Goal: Feedback & Contribution: Contribute content

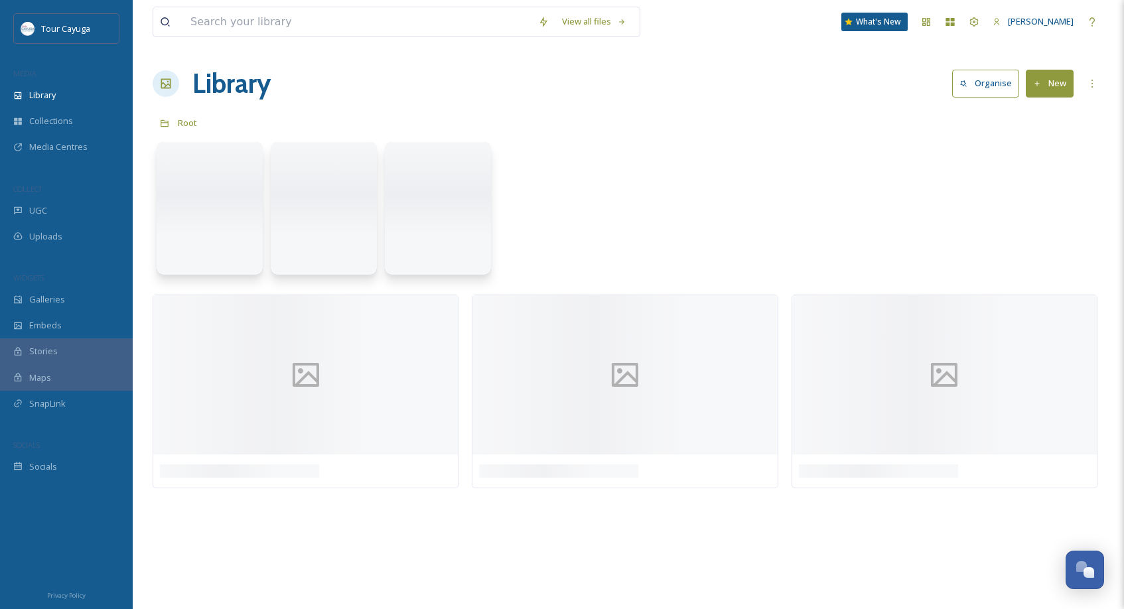
scroll to position [936, 0]
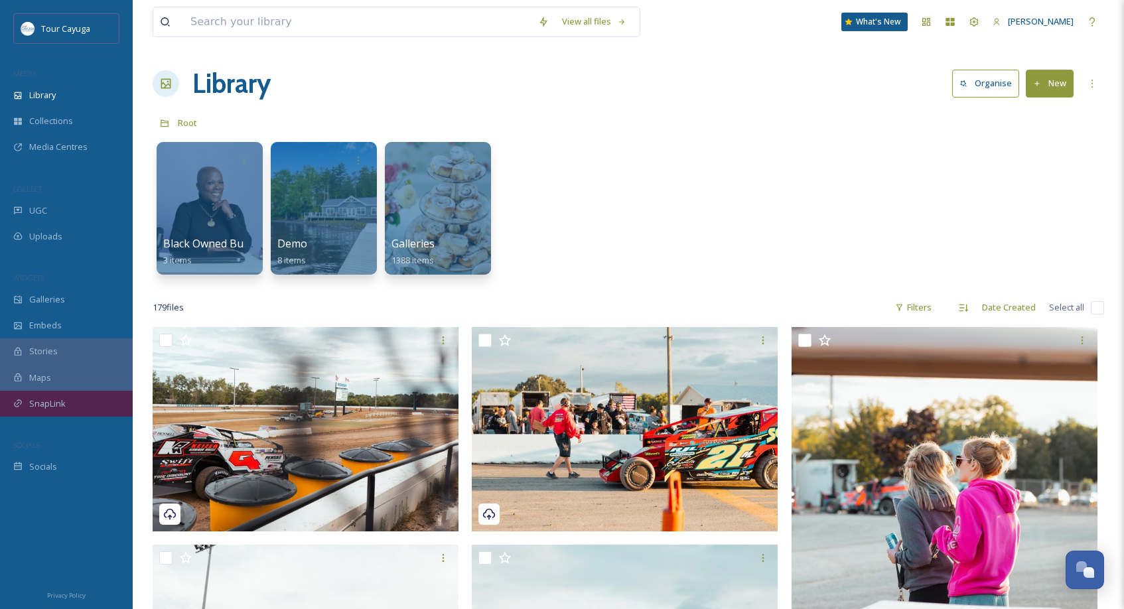
click at [56, 401] on span "SnapLink" at bounding box center [47, 403] width 36 height 13
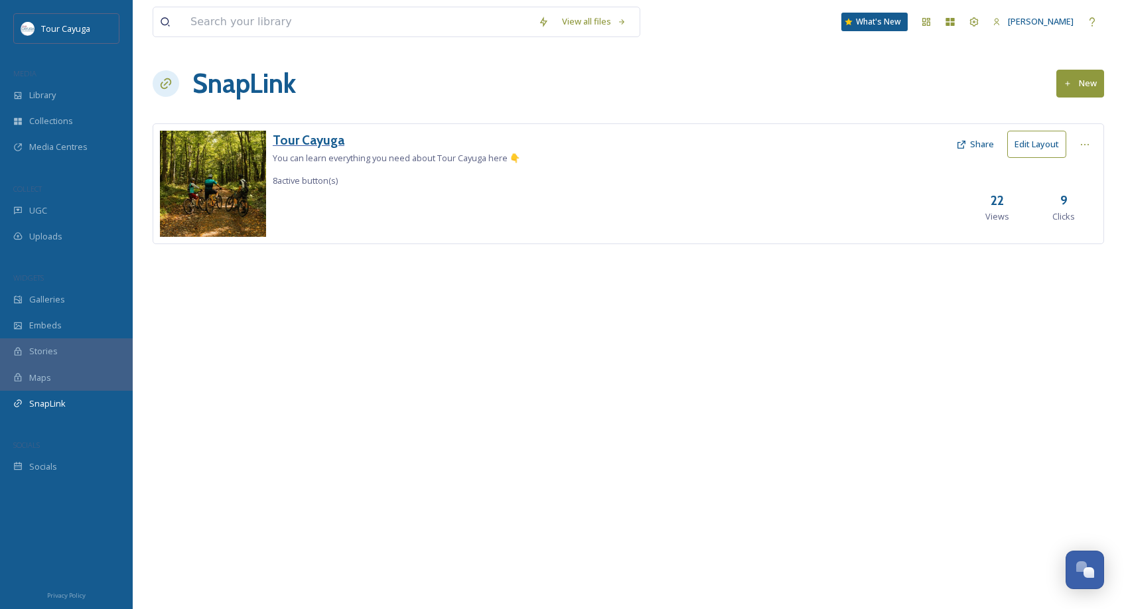
click at [324, 139] on h3 "Tour Cayuga" at bounding box center [396, 140] width 247 height 19
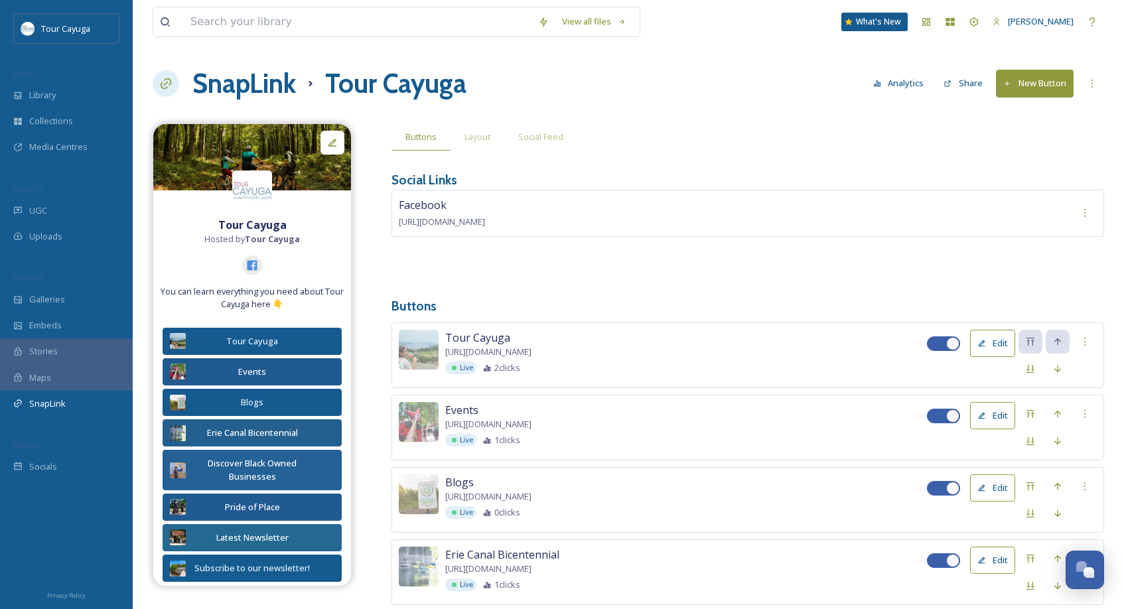
click at [393, 92] on h1 "Tour Cayuga" at bounding box center [395, 84] width 141 height 40
click at [411, 86] on h1 "Tour Cayuga" at bounding box center [395, 84] width 141 height 40
click at [496, 92] on div "SnapLink Tour Cayuga Analytics Share New Button" at bounding box center [628, 84] width 951 height 40
click at [46, 397] on span "SnapLink" at bounding box center [47, 403] width 36 height 13
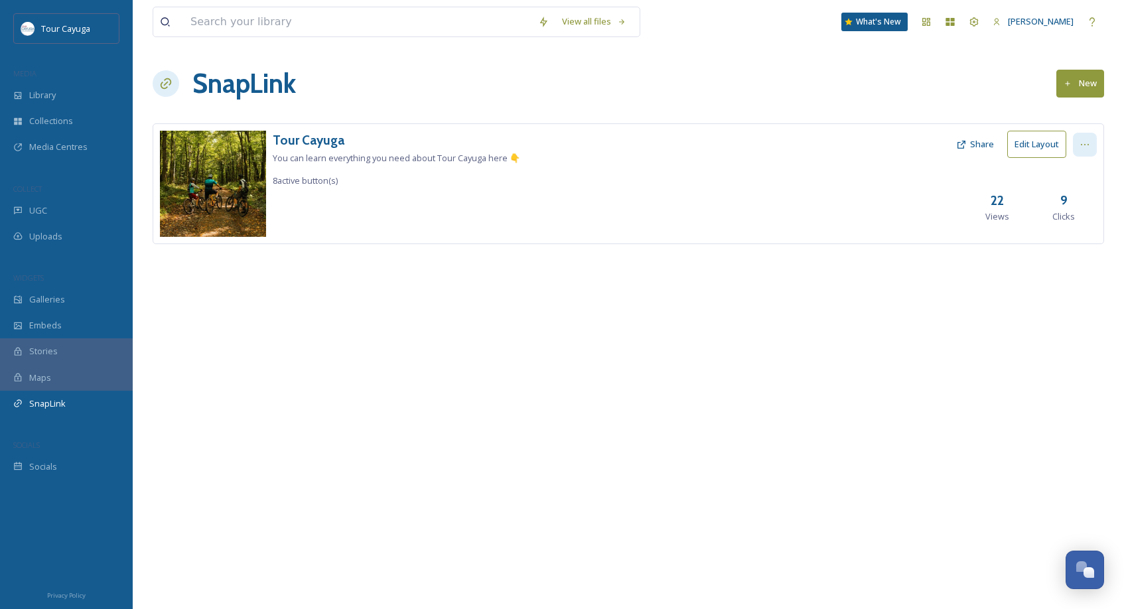
click at [1083, 144] on icon at bounding box center [1085, 144] width 11 height 11
click at [1064, 172] on span "View SnapLink" at bounding box center [1061, 173] width 58 height 13
click at [1030, 140] on button "Edit Layout" at bounding box center [1036, 144] width 59 height 27
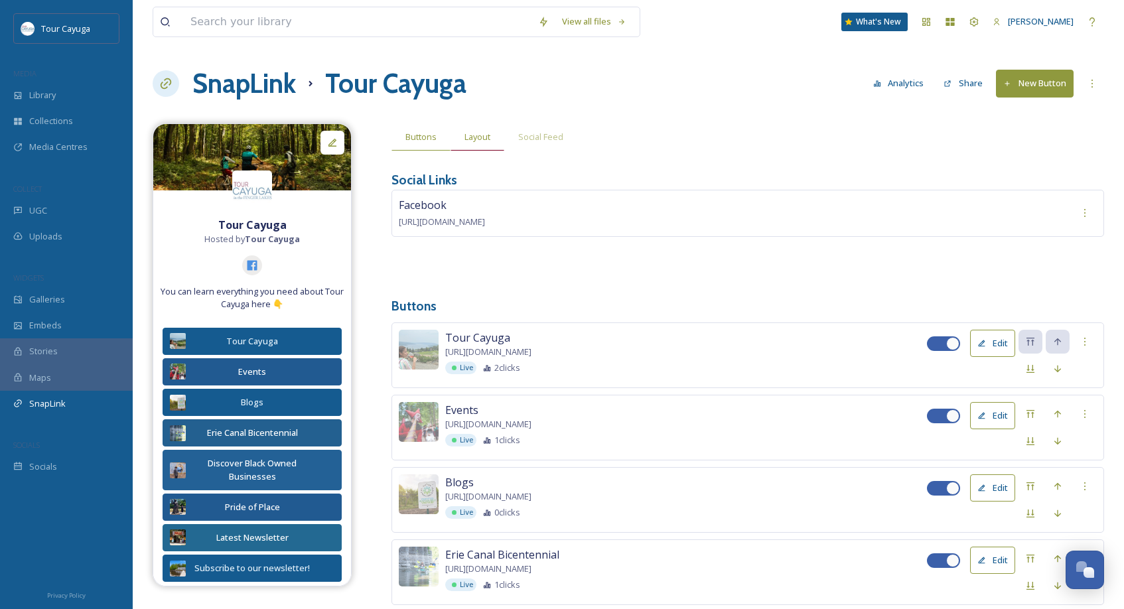
click at [473, 137] on span "Layout" at bounding box center [477, 137] width 26 height 13
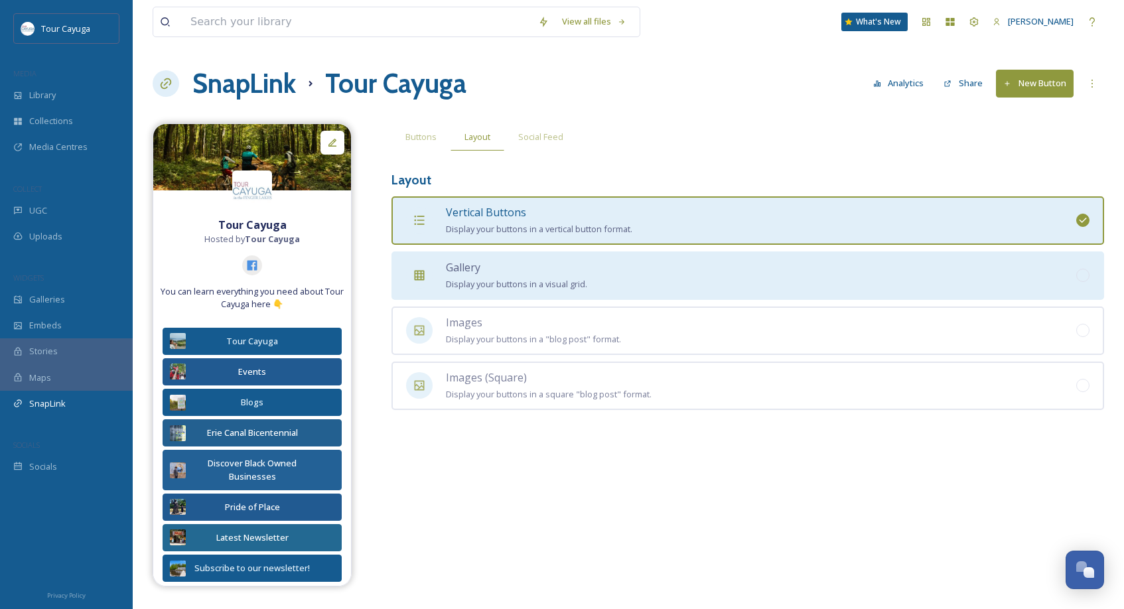
click at [450, 271] on span "Gallery" at bounding box center [463, 267] width 35 height 15
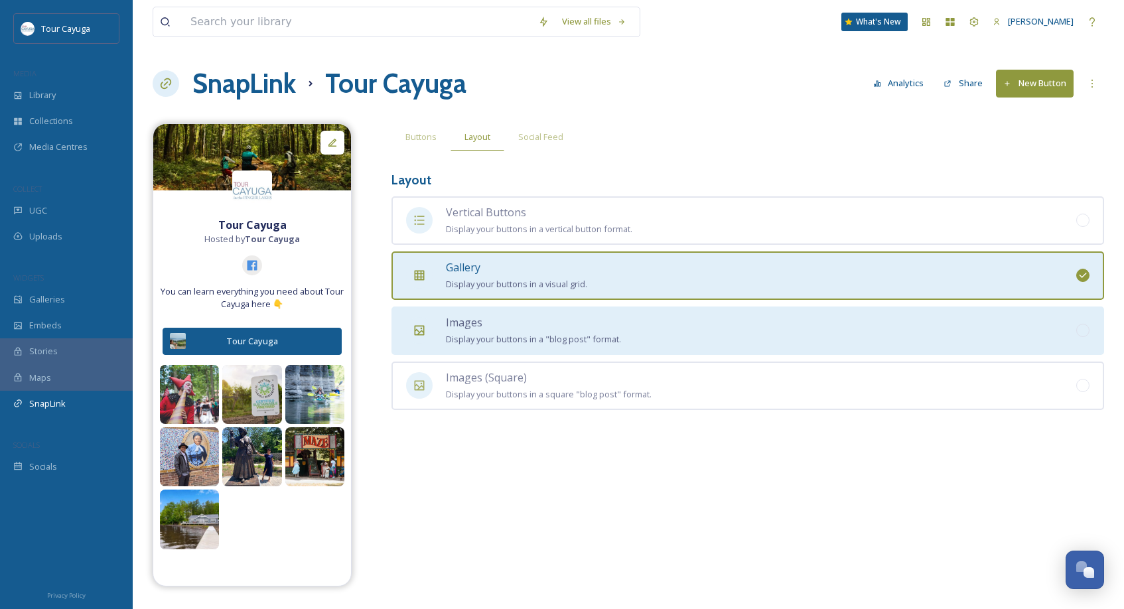
click at [461, 320] on span "Images" at bounding box center [464, 322] width 36 height 15
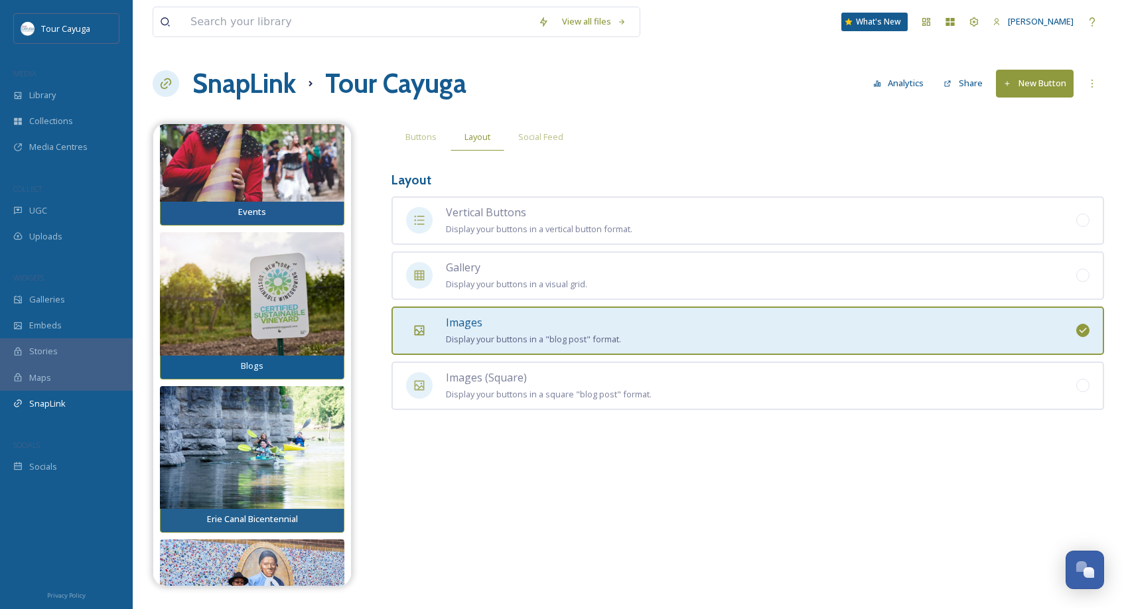
scroll to position [512, 0]
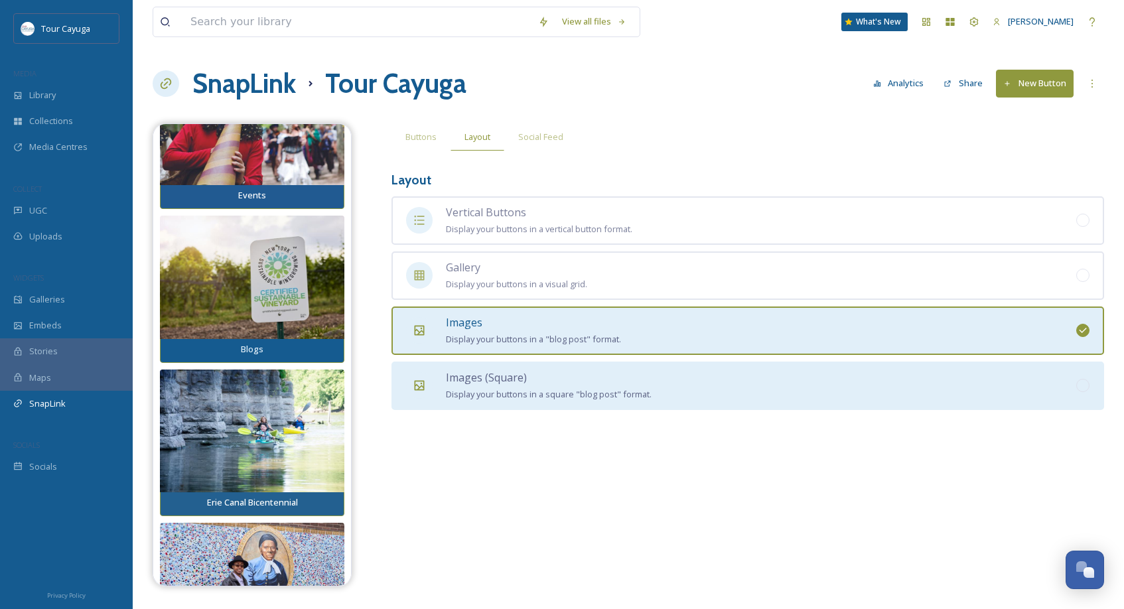
click at [469, 382] on div "Images (Square) Display your buttons in a square "blog post" format." at bounding box center [549, 386] width 206 height 33
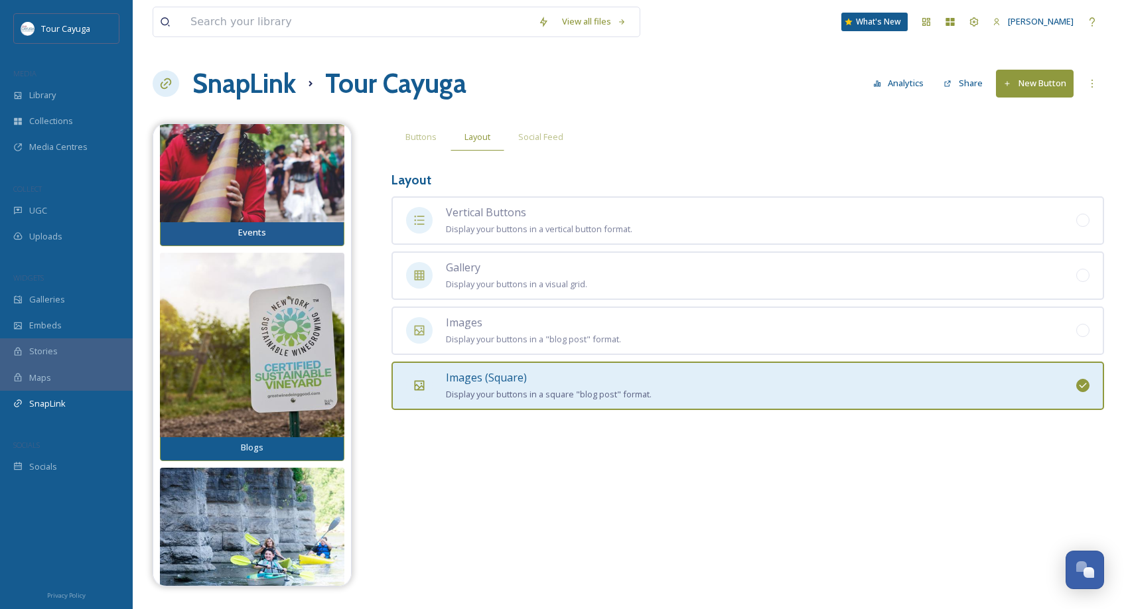
click at [469, 382] on div "Images (Square) Display your buttons in a square "blog post" format." at bounding box center [549, 386] width 206 height 33
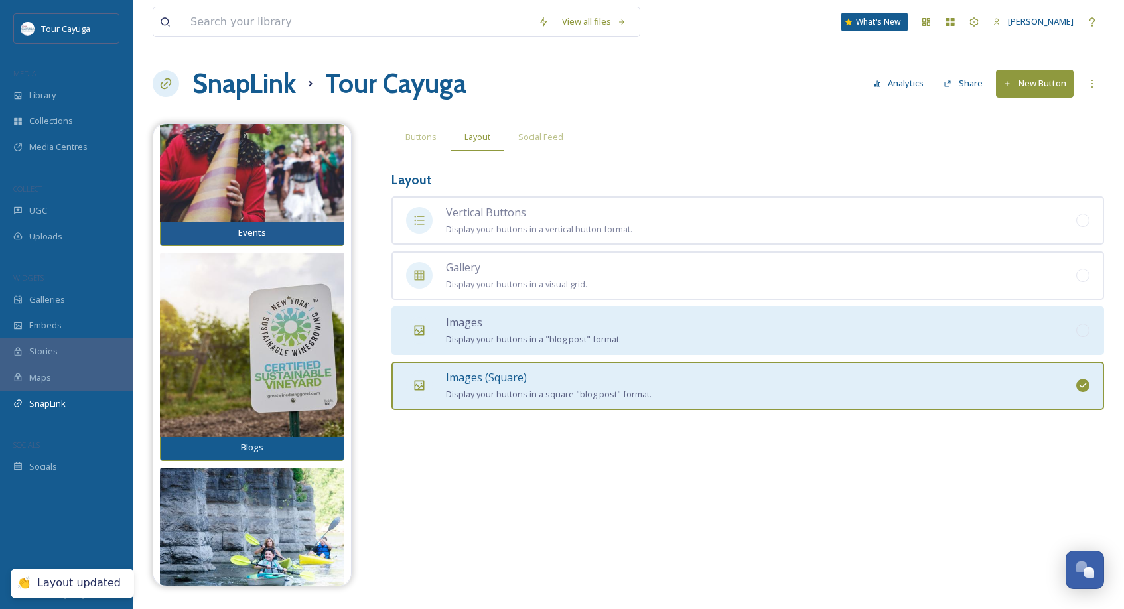
click at [472, 334] on span "Display your buttons in a "blog post" format." at bounding box center [533, 339] width 175 height 12
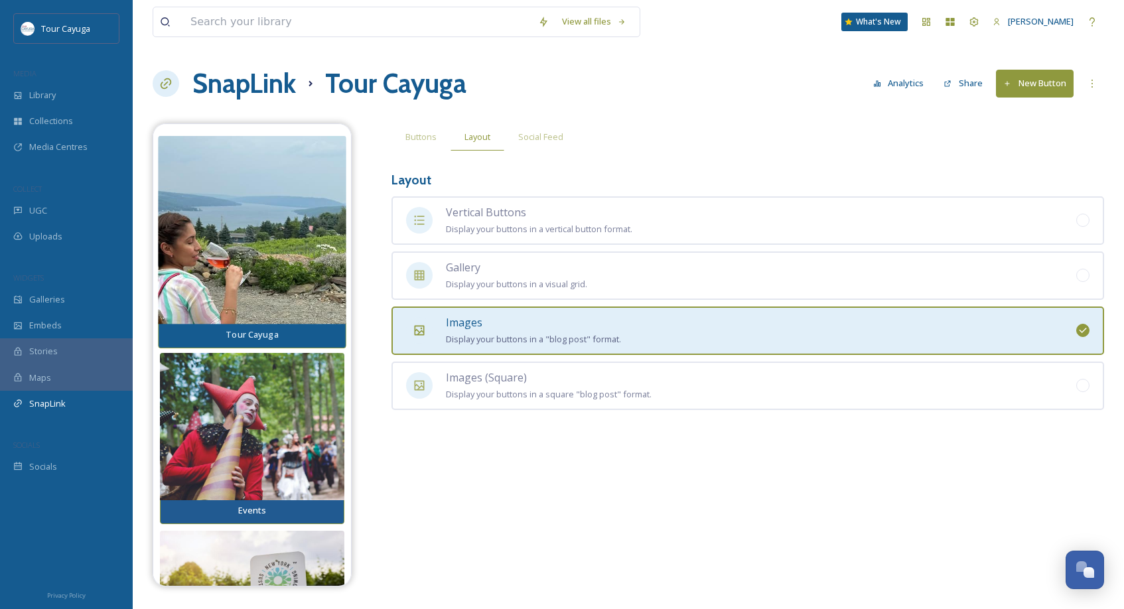
scroll to position [167, 0]
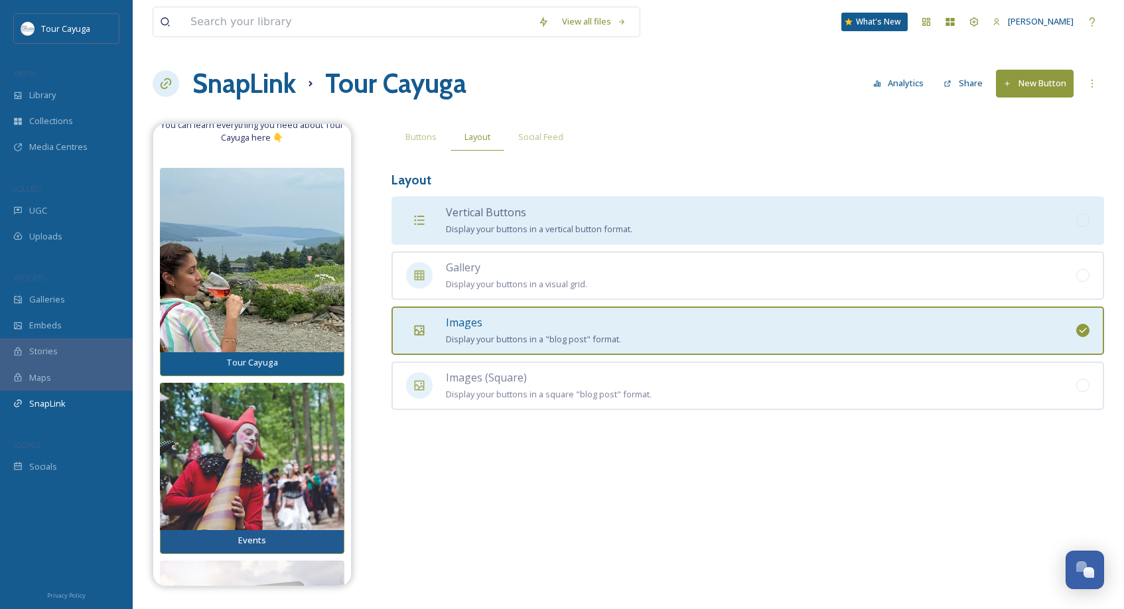
click at [488, 219] on div "Vertical Buttons Display your buttons in a vertical button format." at bounding box center [539, 220] width 186 height 33
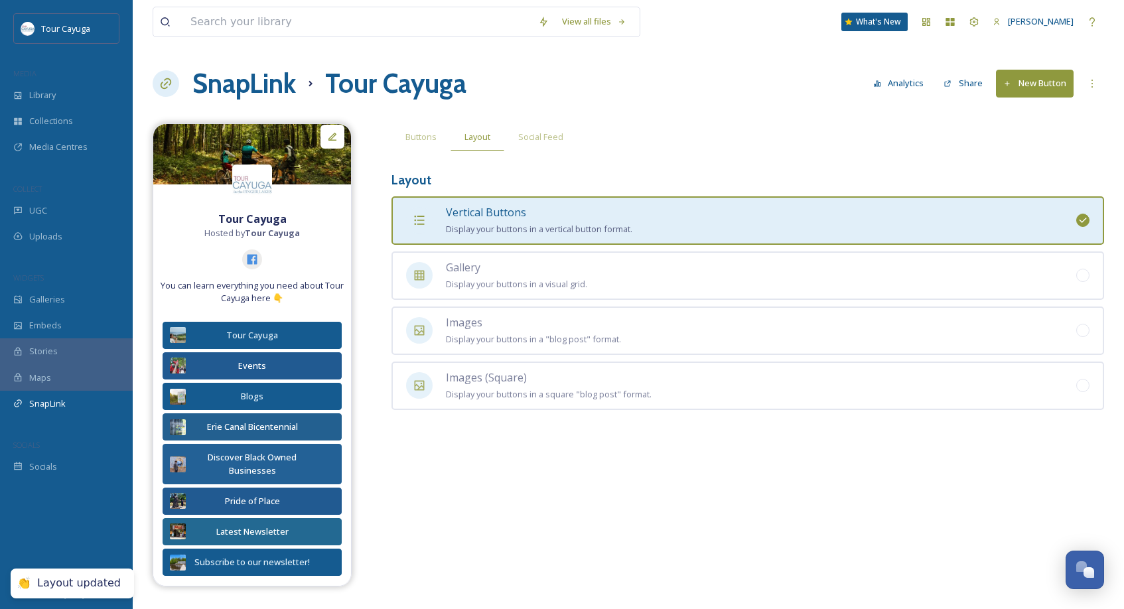
scroll to position [0, 0]
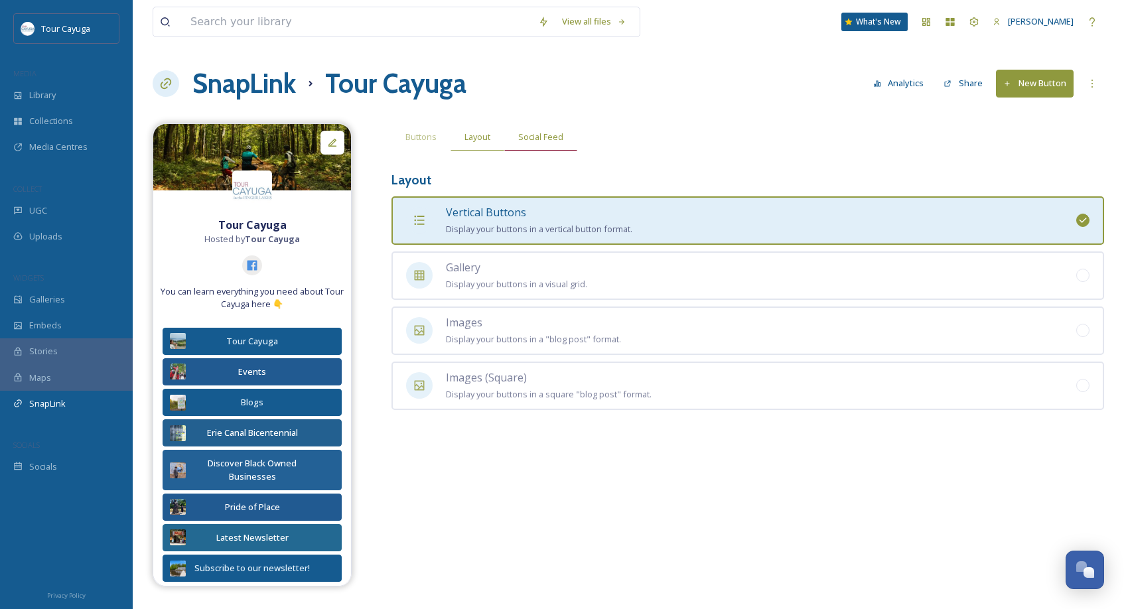
click at [549, 135] on span "Social Feed" at bounding box center [540, 137] width 45 height 13
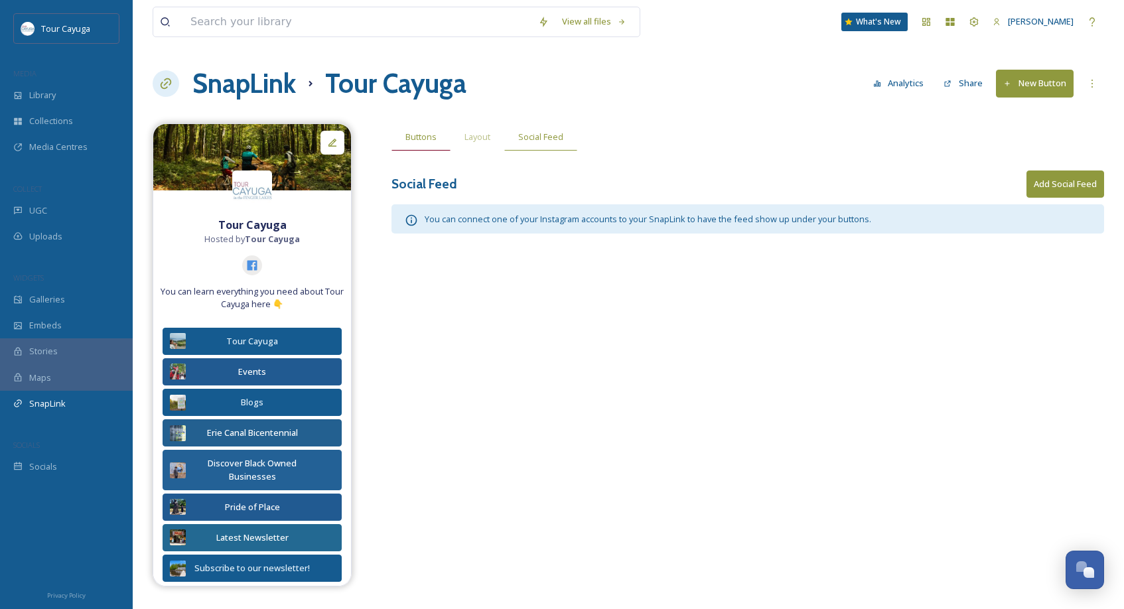
click at [427, 135] on span "Buttons" at bounding box center [420, 137] width 31 height 13
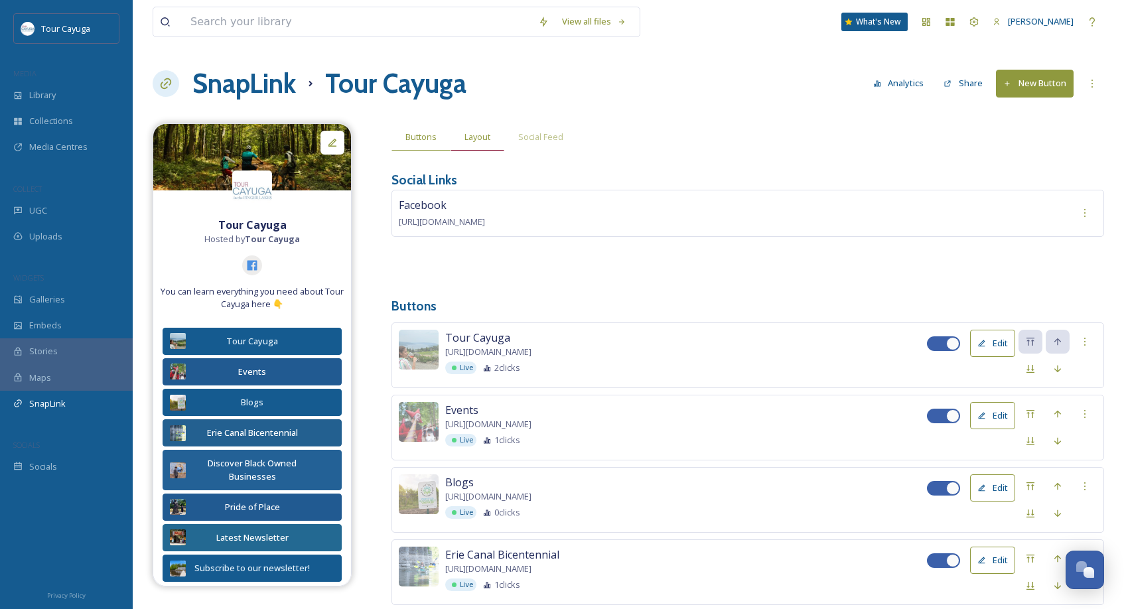
click at [474, 142] on span "Layout" at bounding box center [477, 137] width 26 height 13
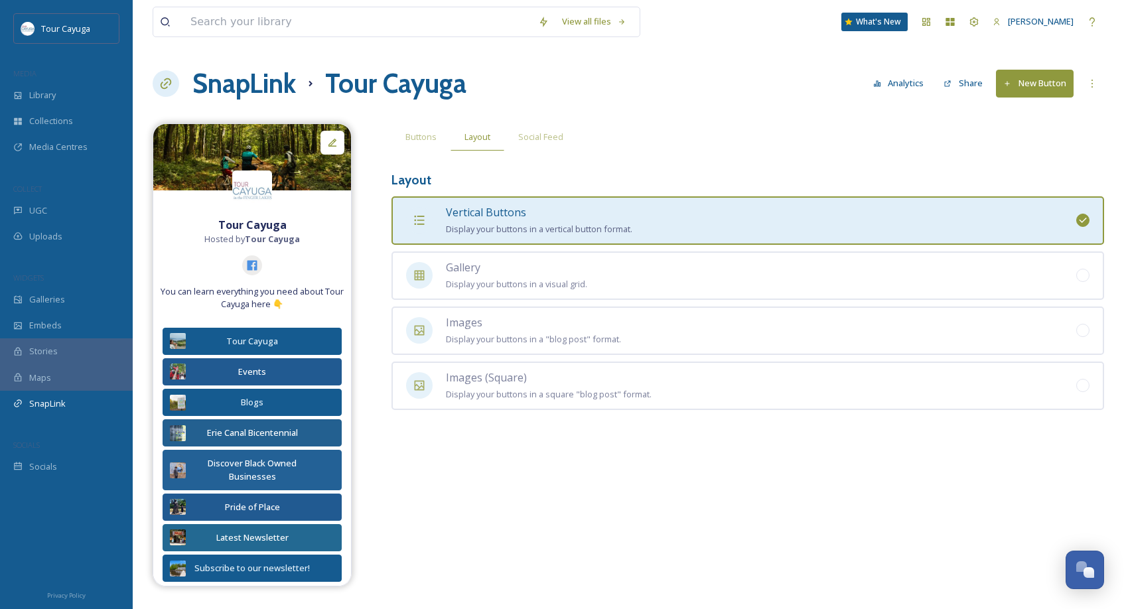
click at [394, 95] on h1 "Tour Cayuga" at bounding box center [395, 84] width 141 height 40
click at [449, 86] on h1 "Tour Cayuga" at bounding box center [395, 84] width 141 height 40
drag, startPoint x: 474, startPoint y: 88, endPoint x: 321, endPoint y: 88, distance: 153.3
click at [321, 88] on div "SnapLink Tour Cayuga Analytics Share New Button" at bounding box center [628, 84] width 951 height 40
click at [893, 81] on button "Analytics" at bounding box center [899, 83] width 64 height 26
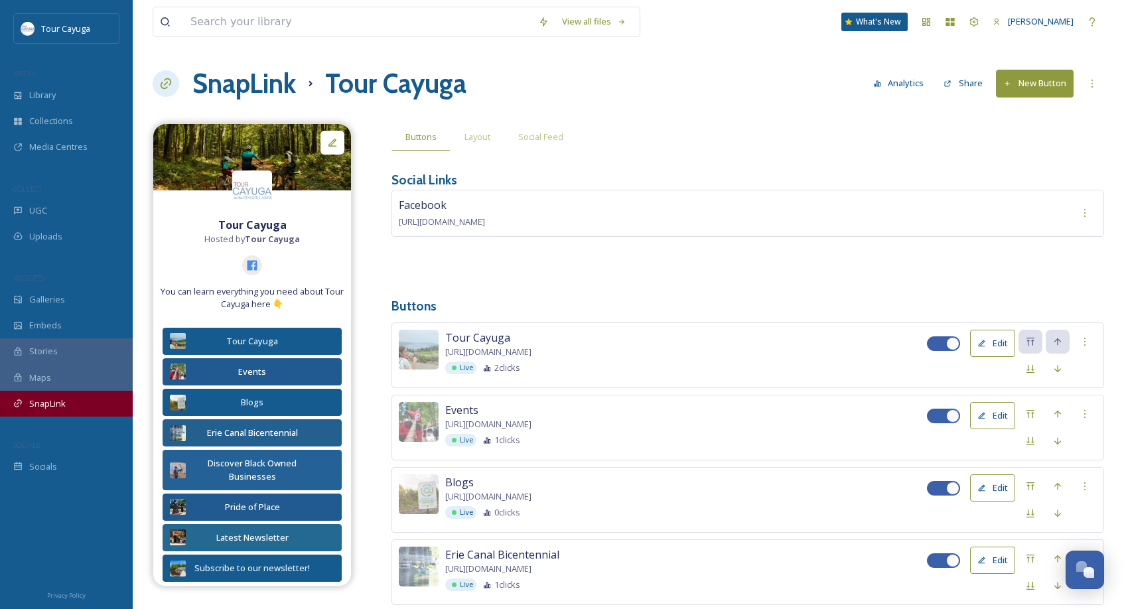
click at [60, 400] on span "SnapLink" at bounding box center [47, 403] width 36 height 13
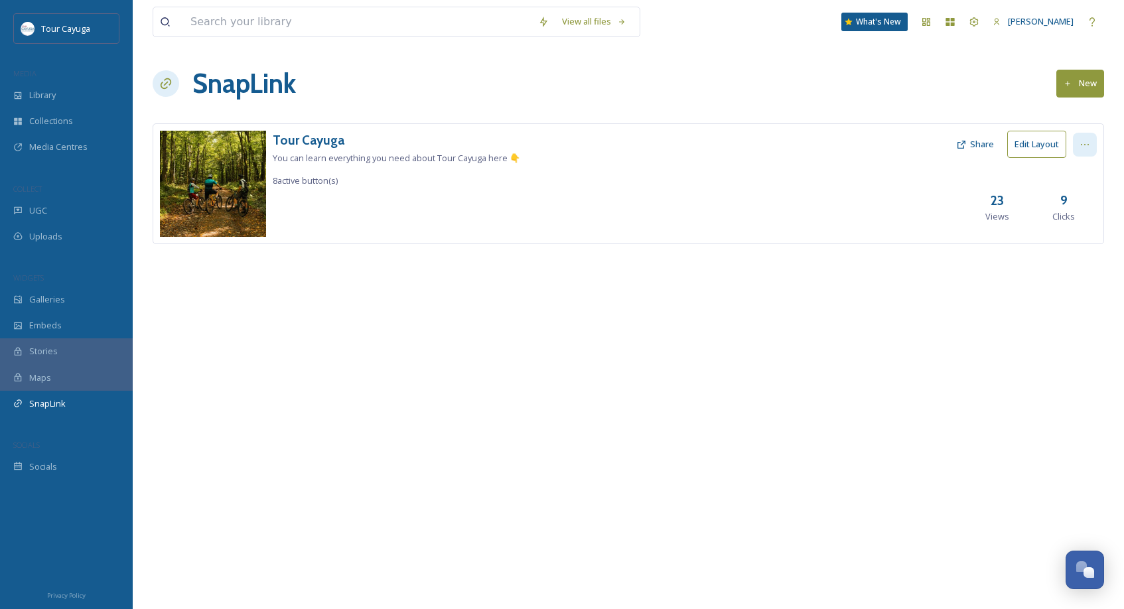
click at [1086, 144] on icon at bounding box center [1085, 144] width 11 height 11
click at [1060, 196] on span "Edit Settings" at bounding box center [1056, 199] width 49 height 13
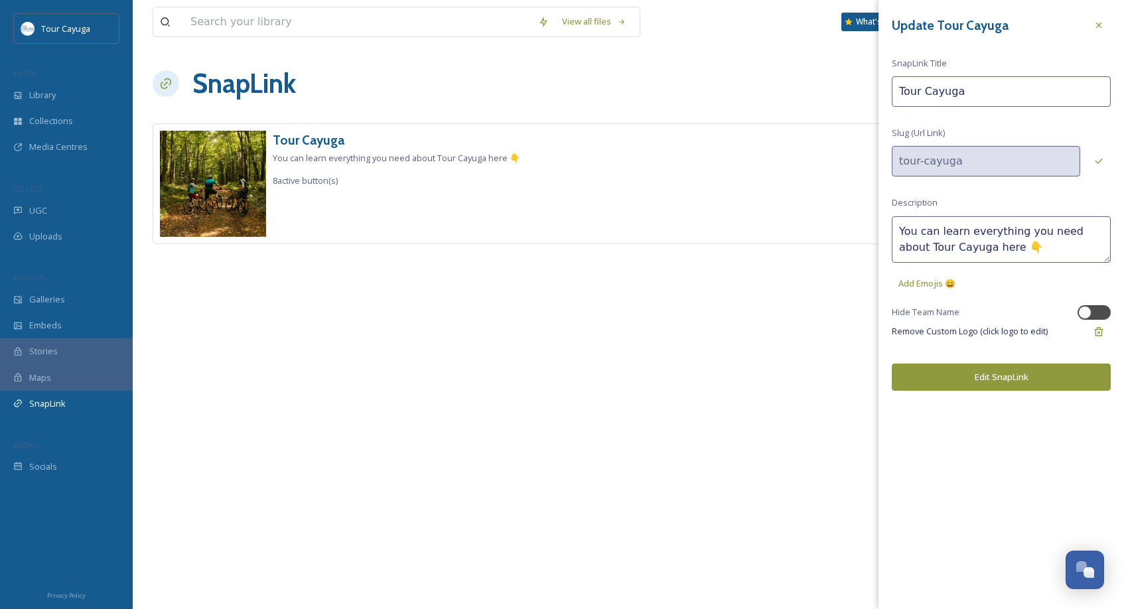
click at [998, 94] on input "Tour Cayuga" at bounding box center [1001, 91] width 219 height 31
drag, startPoint x: 998, startPoint y: 94, endPoint x: 900, endPoint y: 83, distance: 98.8
click at [901, 83] on input "Tour Cayuga" at bounding box center [1001, 91] width 219 height 31
type input "Instagram Link to Info."
drag, startPoint x: 987, startPoint y: 246, endPoint x: 896, endPoint y: 233, distance: 91.9
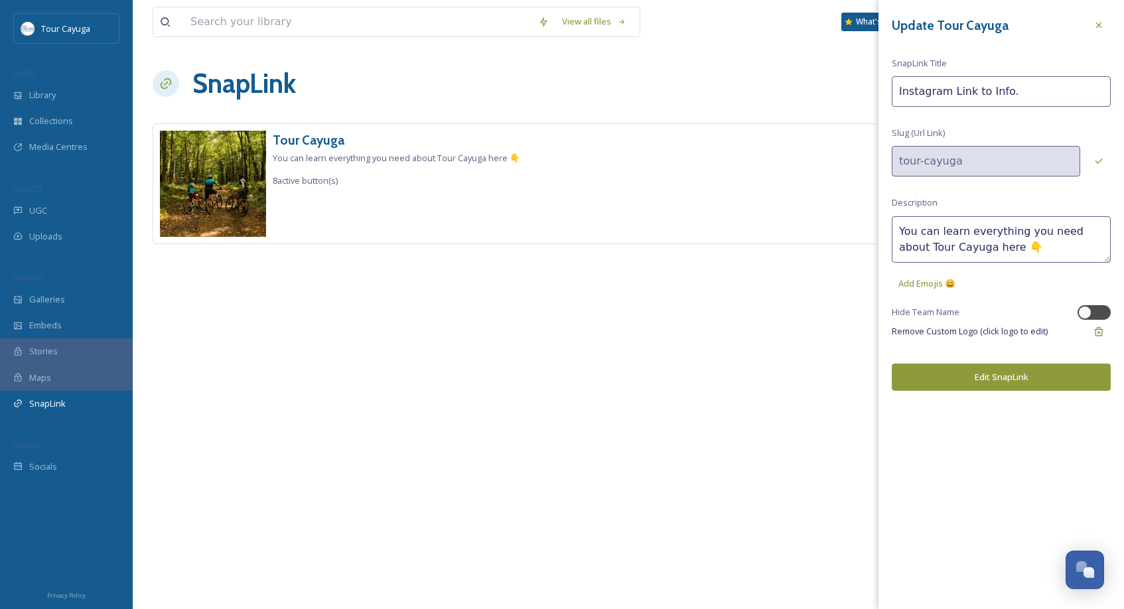
click at [896, 233] on textarea "You can learn everything you need about Tour Cayuga here 👇" at bounding box center [1001, 239] width 219 height 46
type textarea "Learn more👇"
click at [981, 374] on button "Edit SnapLink" at bounding box center [1001, 377] width 219 height 27
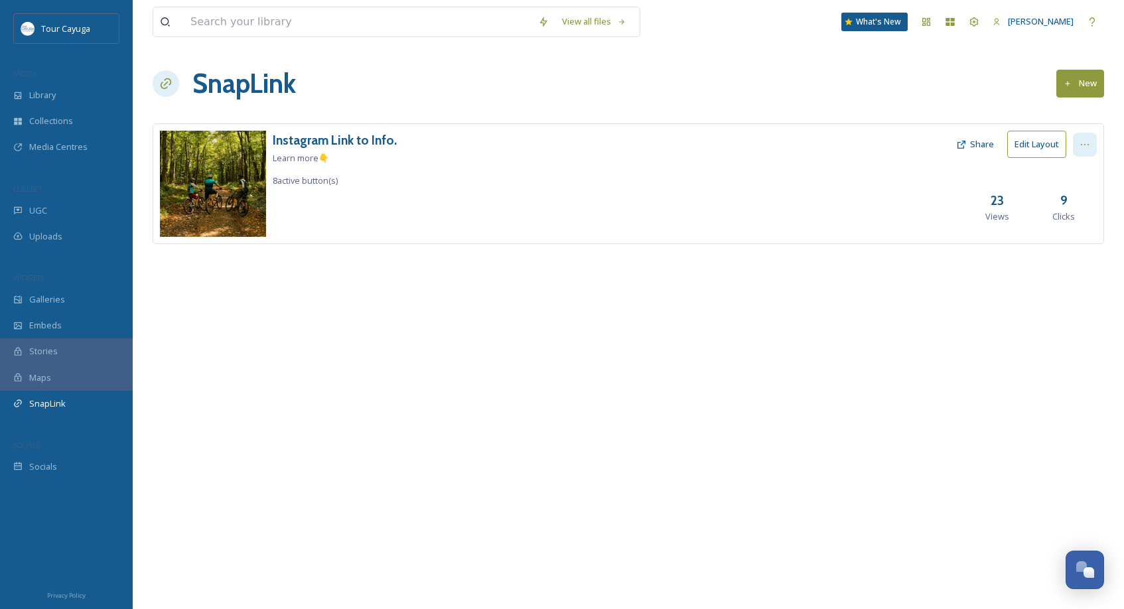
click at [1085, 145] on icon at bounding box center [1085, 144] width 11 height 11
click at [1069, 171] on span "View SnapLink" at bounding box center [1061, 173] width 58 height 13
click at [880, 166] on div "Instagram Link to Info. Learn more👇 8 active button(s) Share Edit Layout View S…" at bounding box center [628, 183] width 951 height 121
click at [1083, 145] on icon at bounding box center [1085, 144] width 11 height 11
click at [1059, 197] on span "Edit Settings" at bounding box center [1056, 199] width 49 height 13
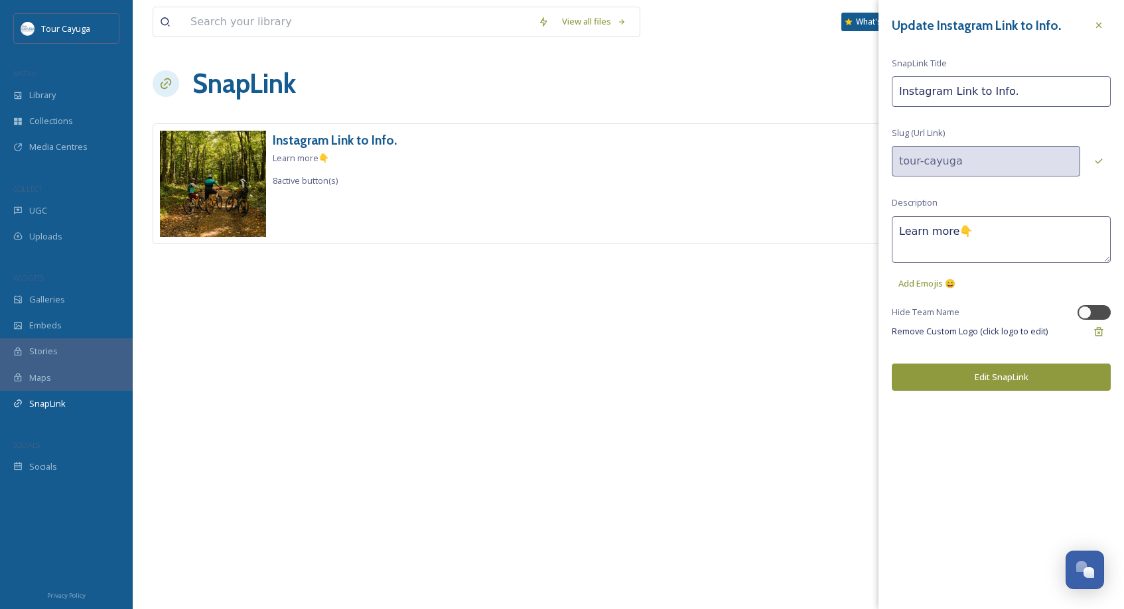
click at [1024, 85] on input "Instagram Link to Info." at bounding box center [1001, 91] width 219 height 31
drag, startPoint x: 1024, startPoint y: 87, endPoint x: 890, endPoint y: 90, distance: 134.1
click at [892, 90] on input "Instagram Link to Info." at bounding box center [1001, 91] width 219 height 31
type input "Tour Cayuga"
click at [983, 376] on button "Edit SnapLink" at bounding box center [1001, 377] width 219 height 27
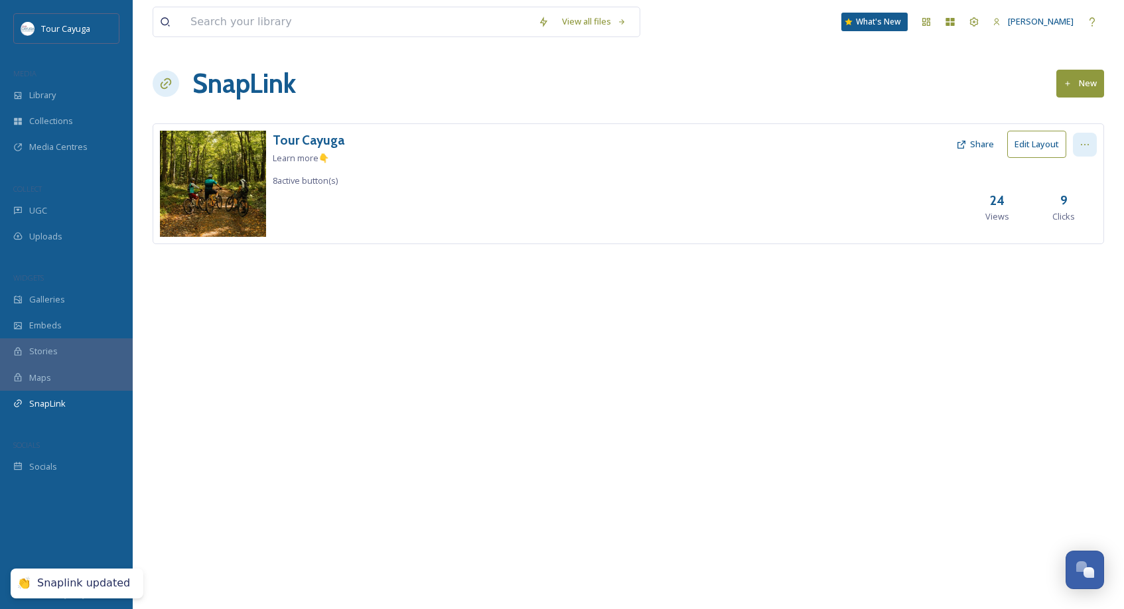
click at [1081, 135] on div at bounding box center [1085, 145] width 24 height 24
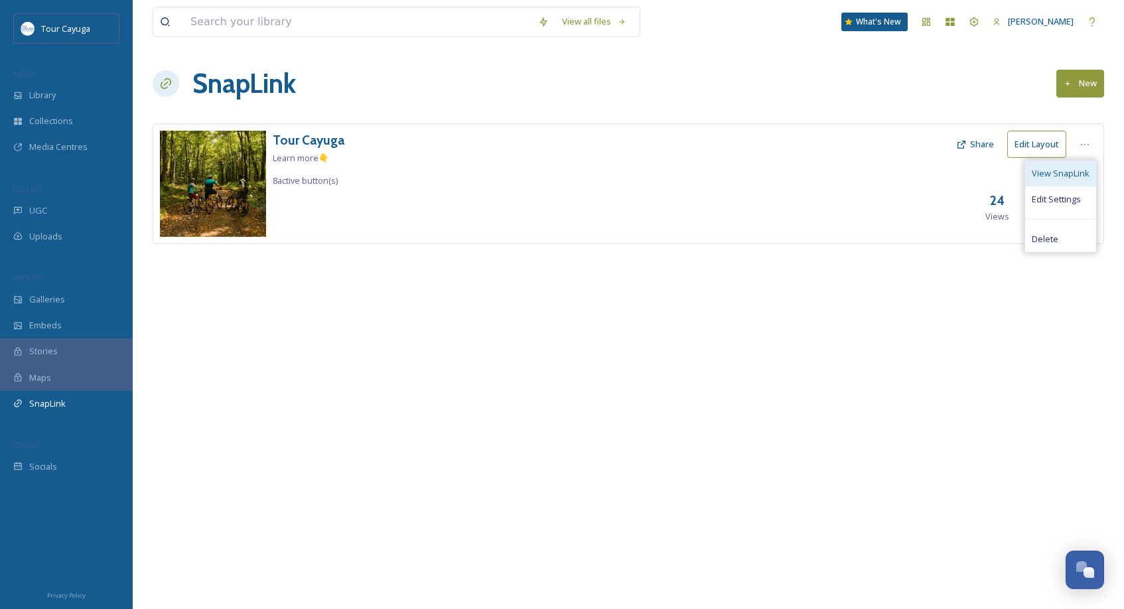
click at [1044, 173] on span "View SnapLink" at bounding box center [1061, 173] width 58 height 13
click at [928, 173] on div "Tour Cayuga Learn more👇 8 active button(s) Share Edit Layout View SnapLink Edit…" at bounding box center [628, 183] width 951 height 121
click at [1047, 140] on button "Edit Layout" at bounding box center [1036, 144] width 59 height 27
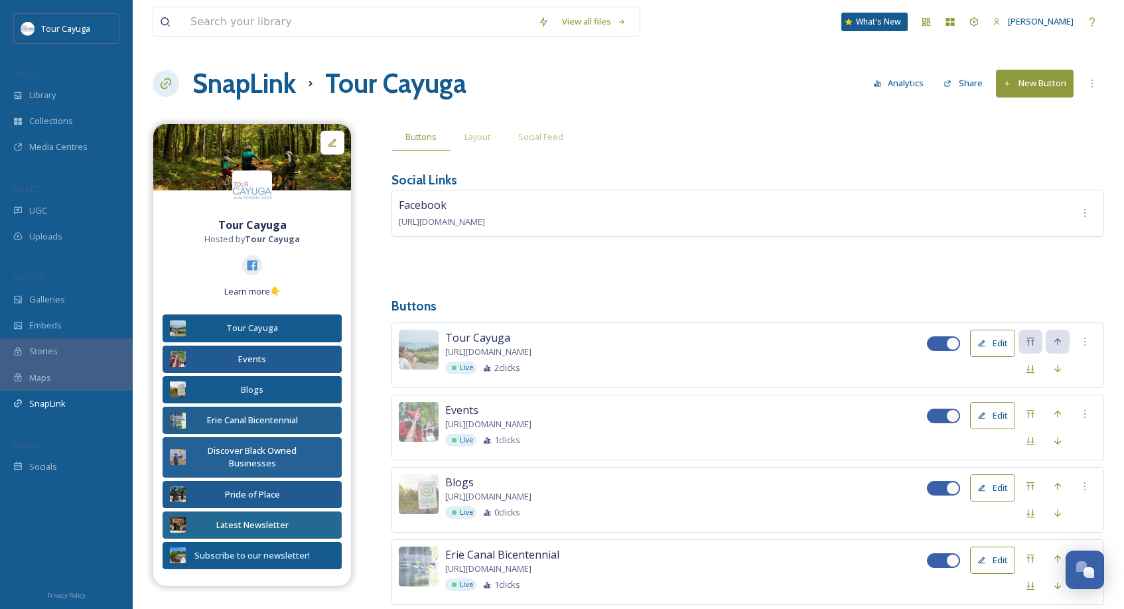
click at [998, 341] on button "Edit" at bounding box center [992, 343] width 45 height 27
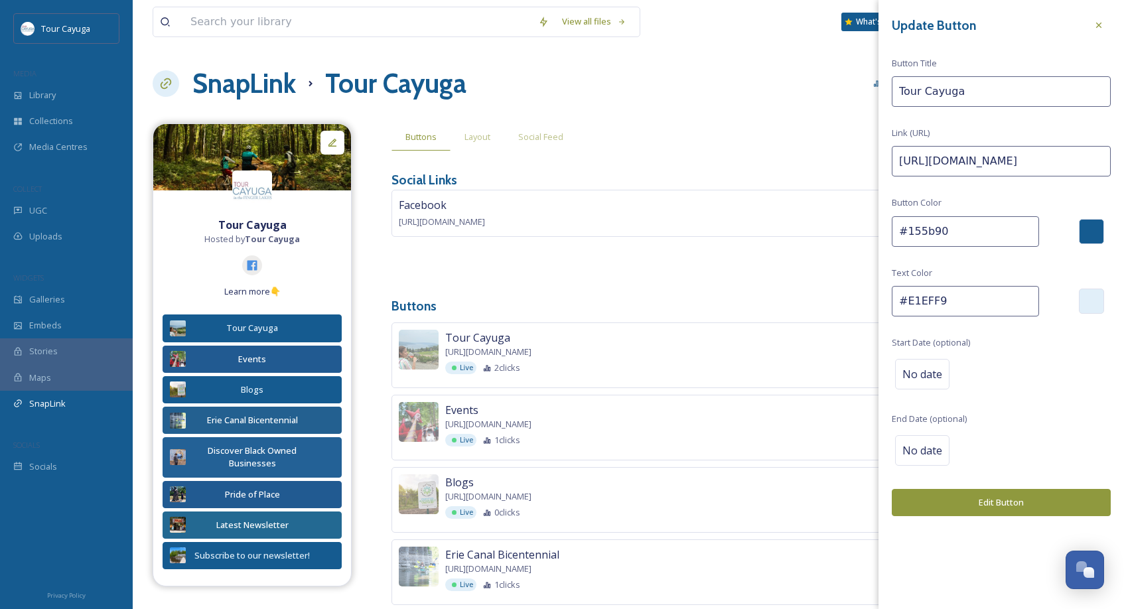
click at [971, 94] on input "Tour Cayuga" at bounding box center [1001, 91] width 219 height 31
type input "Tour Cayuga Website"
click at [1005, 497] on button "Edit Button" at bounding box center [1001, 502] width 219 height 27
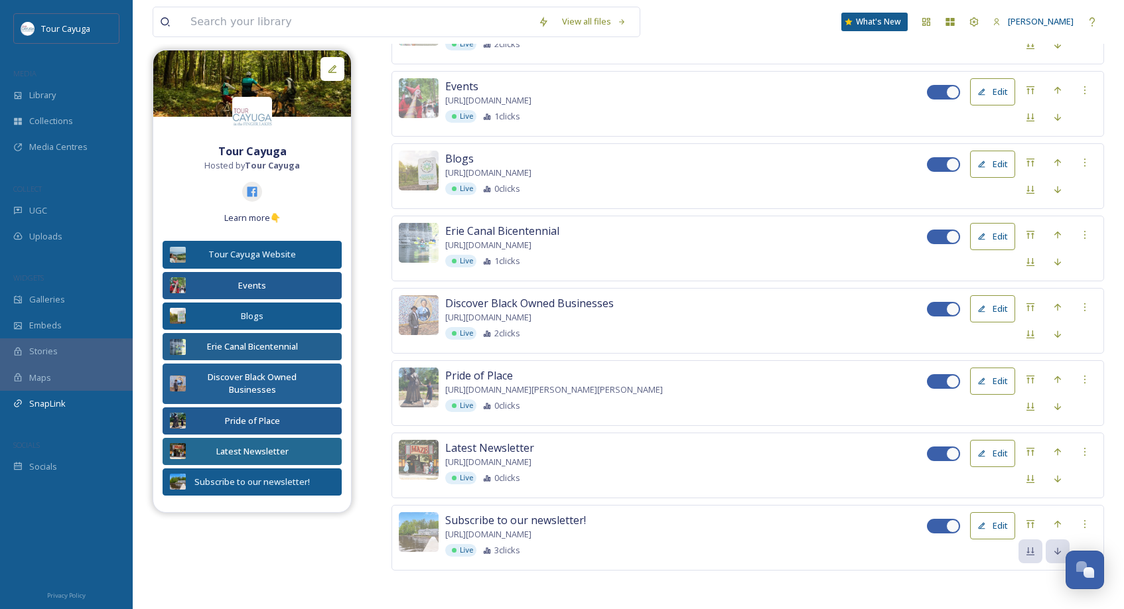
scroll to position [323, 0]
click at [987, 525] on button "Edit" at bounding box center [992, 526] width 45 height 27
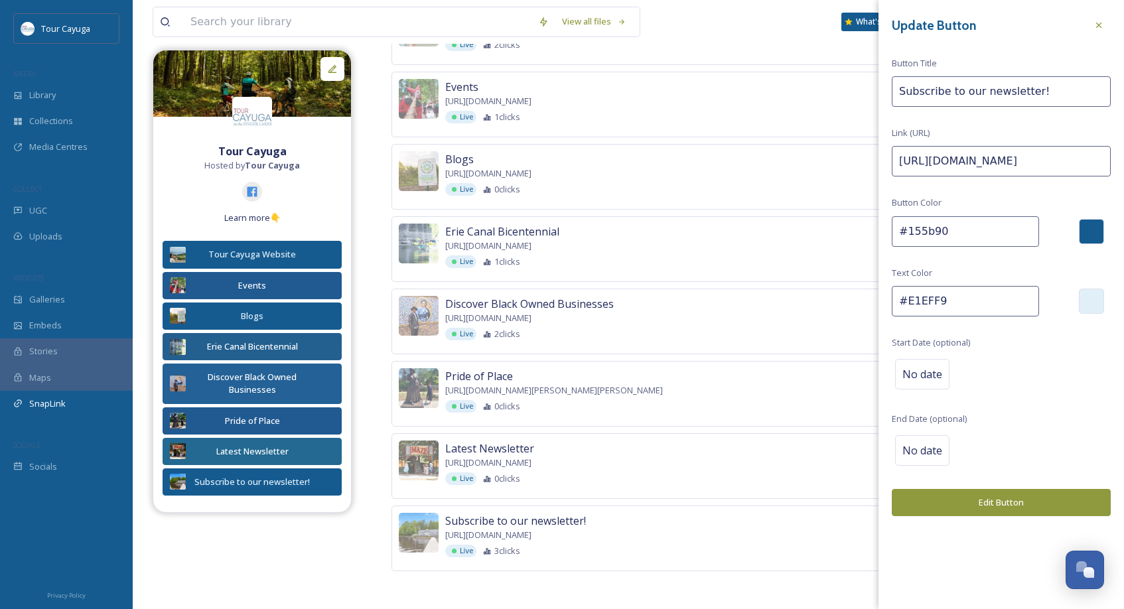
click at [983, 94] on input "Subscribe to our newsletter!" at bounding box center [1001, 91] width 219 height 31
type input "Subscribe to our Newsletter!"
click at [1021, 492] on button "Edit Button" at bounding box center [1001, 502] width 219 height 27
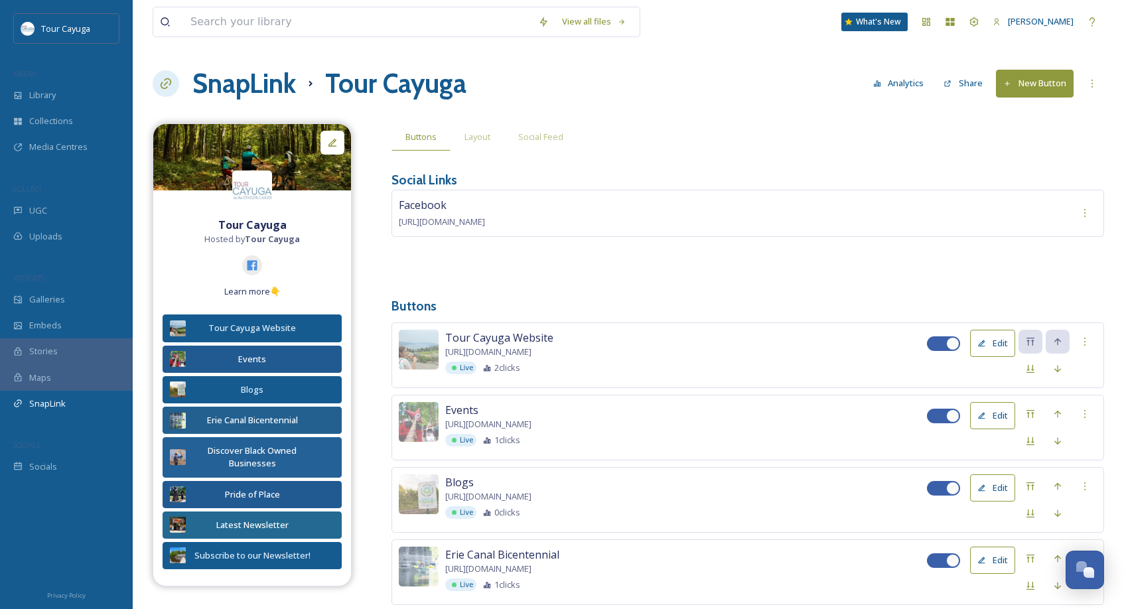
scroll to position [0, 0]
click at [50, 203] on div "UGC" at bounding box center [66, 211] width 133 height 26
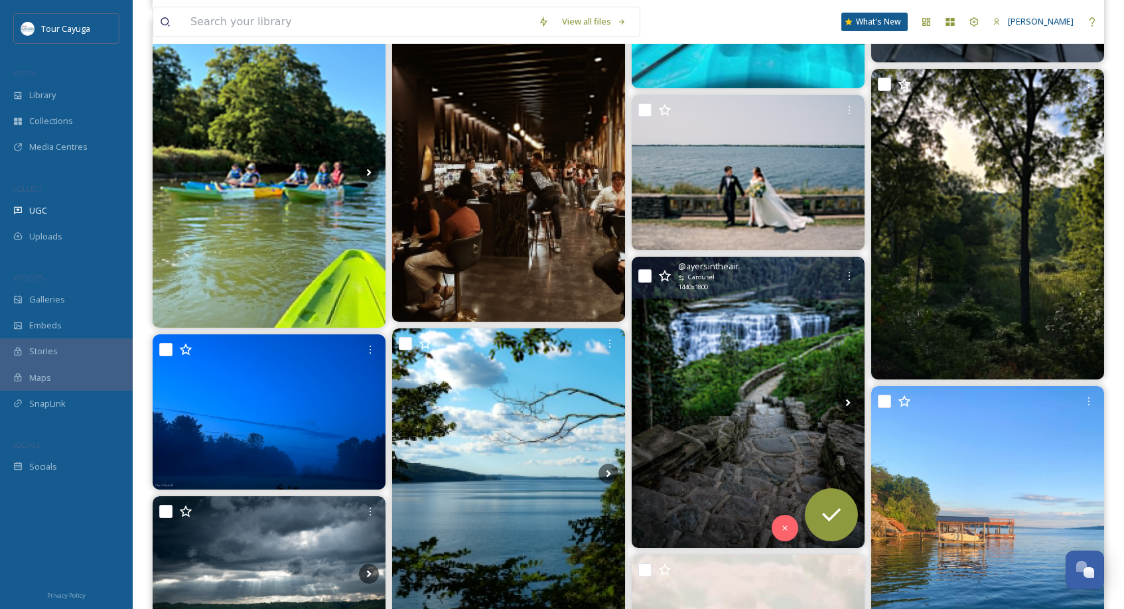
scroll to position [909, 0]
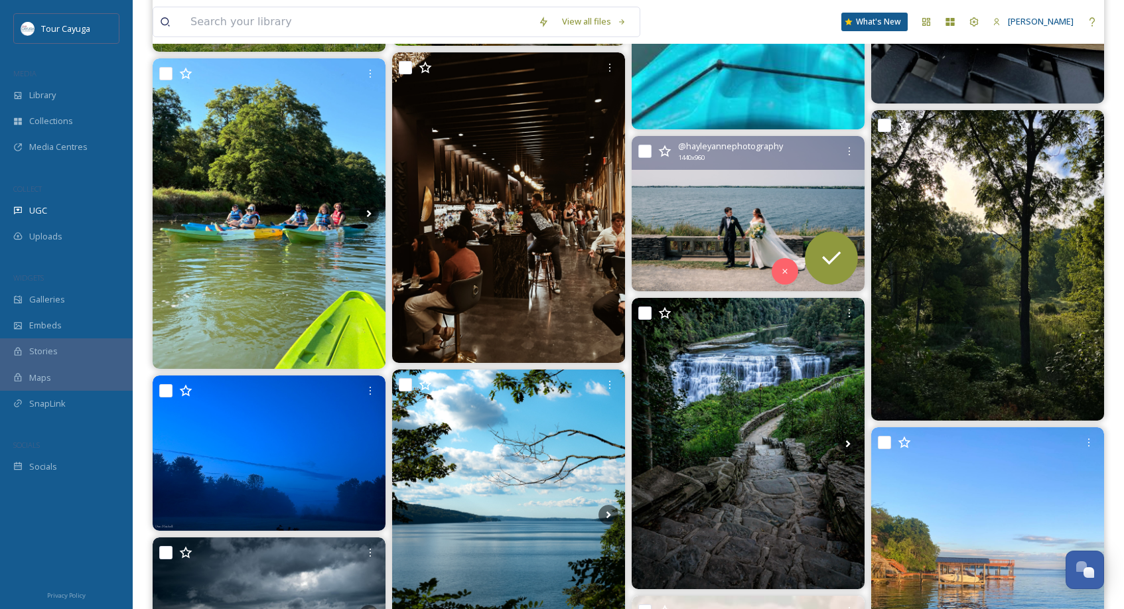
click at [759, 226] on img at bounding box center [748, 213] width 233 height 155
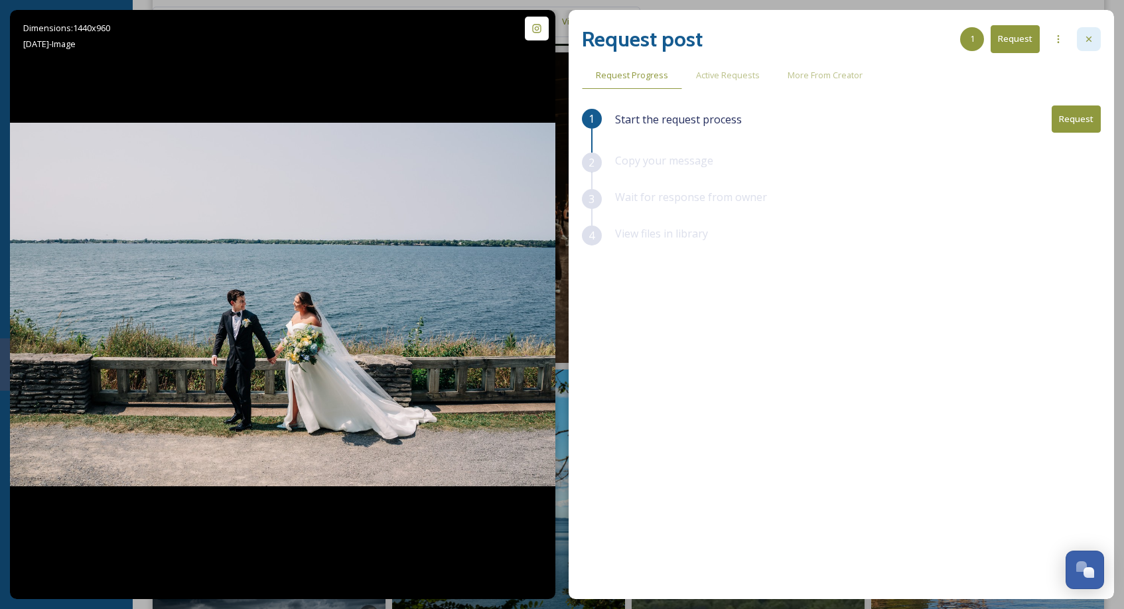
click at [1087, 38] on icon at bounding box center [1088, 38] width 5 height 5
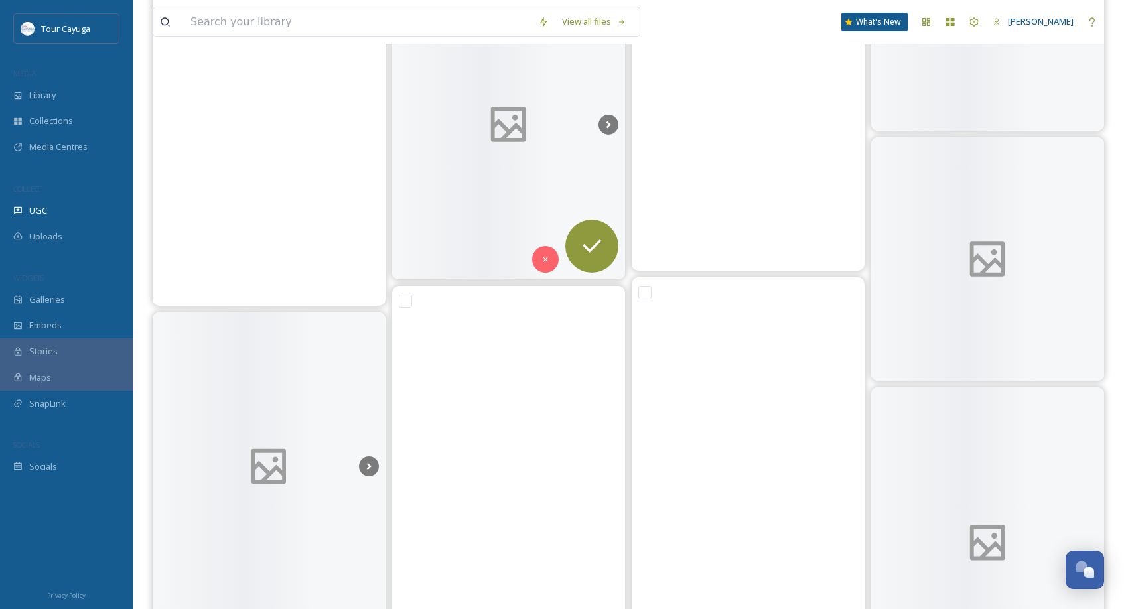
scroll to position [8243, 0]
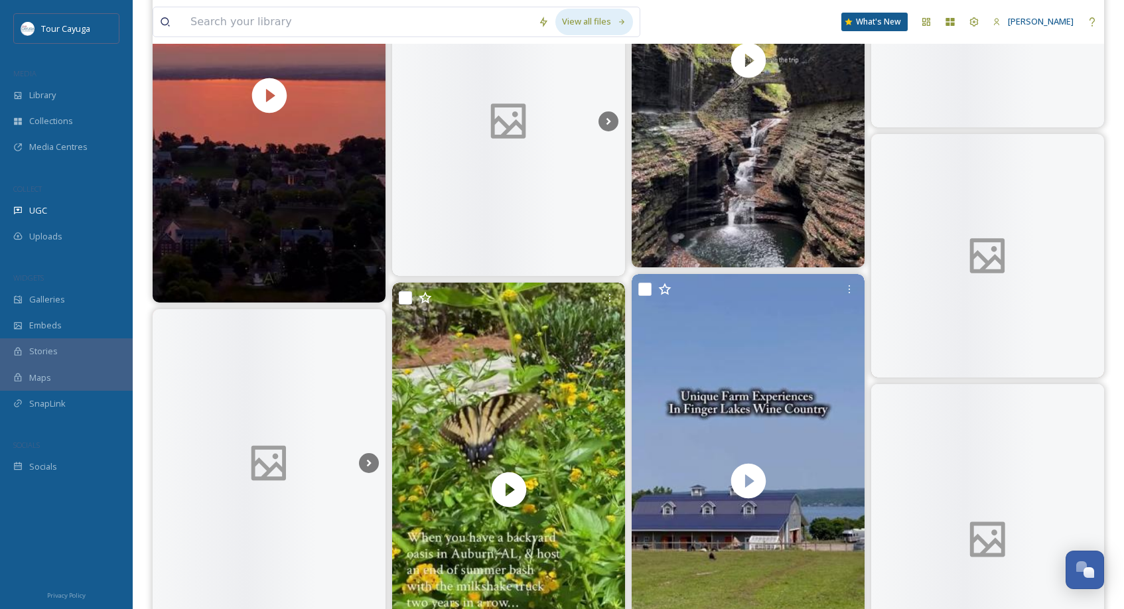
click at [597, 20] on div "View all files" at bounding box center [594, 22] width 78 height 26
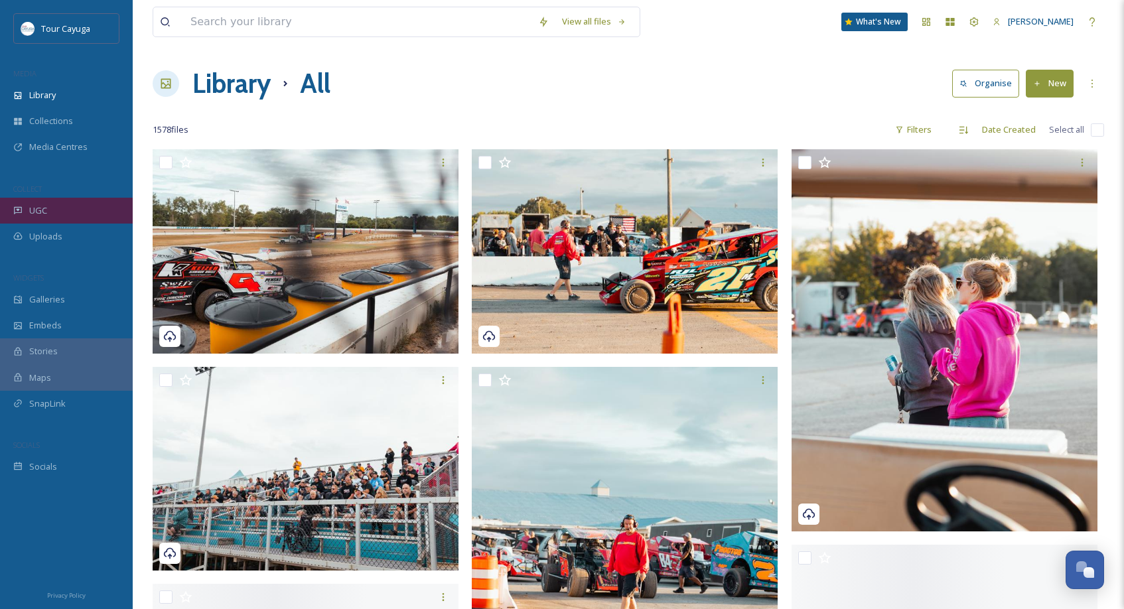
click at [35, 210] on span "UGC" at bounding box center [38, 210] width 18 height 13
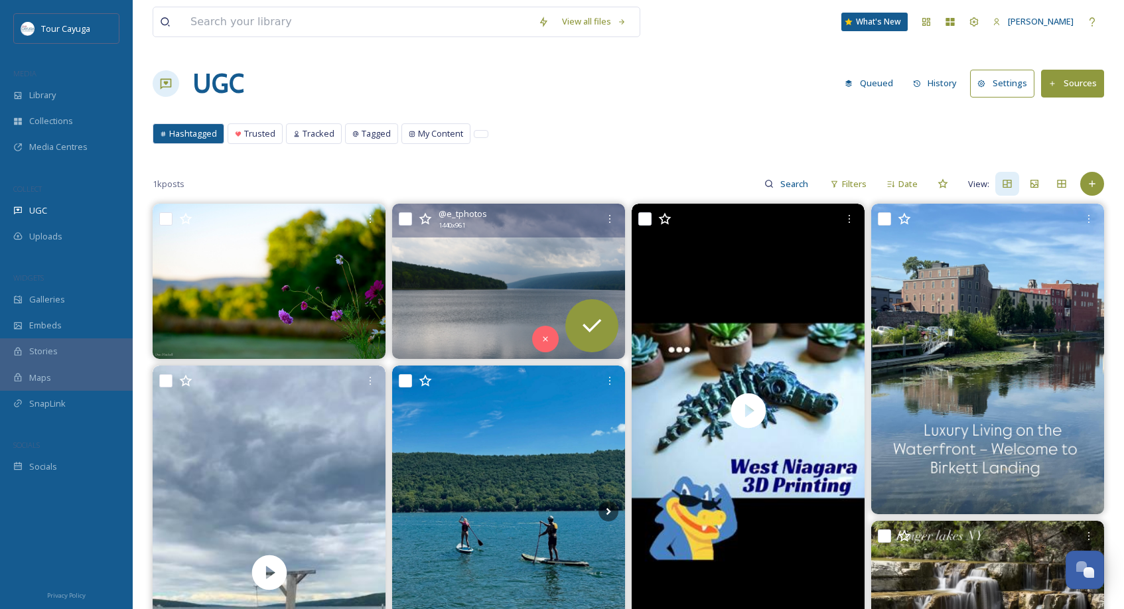
click at [504, 314] on img at bounding box center [508, 281] width 233 height 155
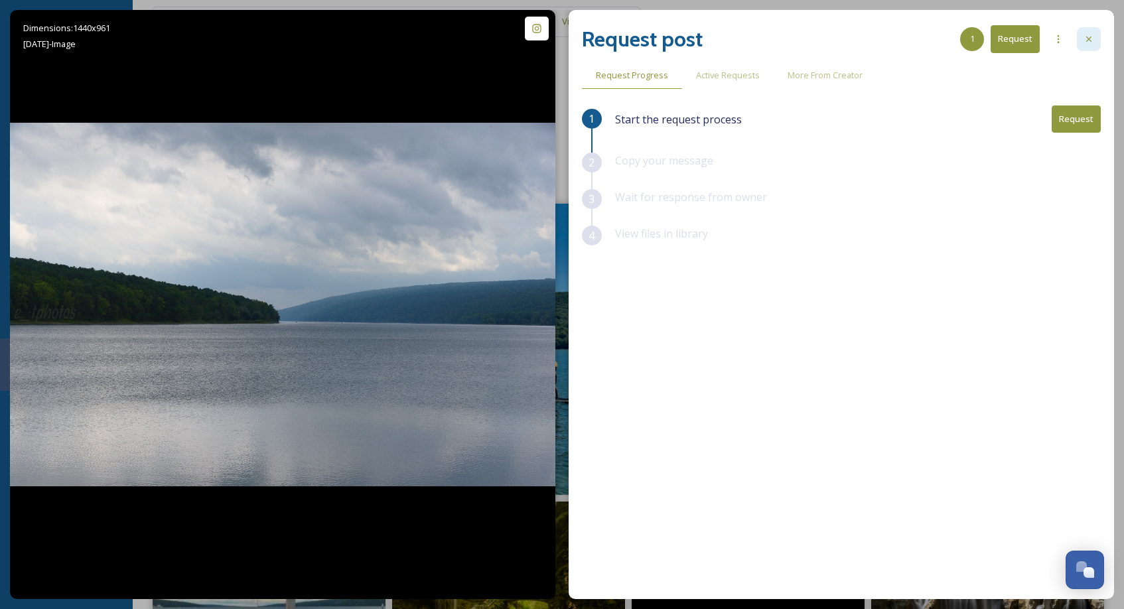
click at [1088, 36] on icon at bounding box center [1088, 39] width 11 height 11
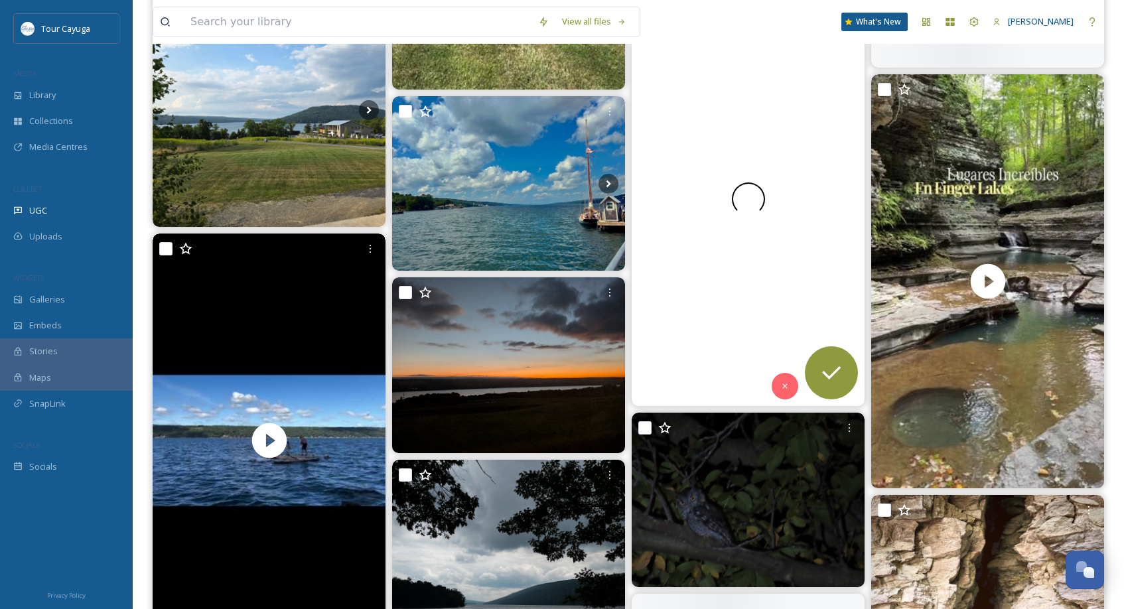
scroll to position [3034, 0]
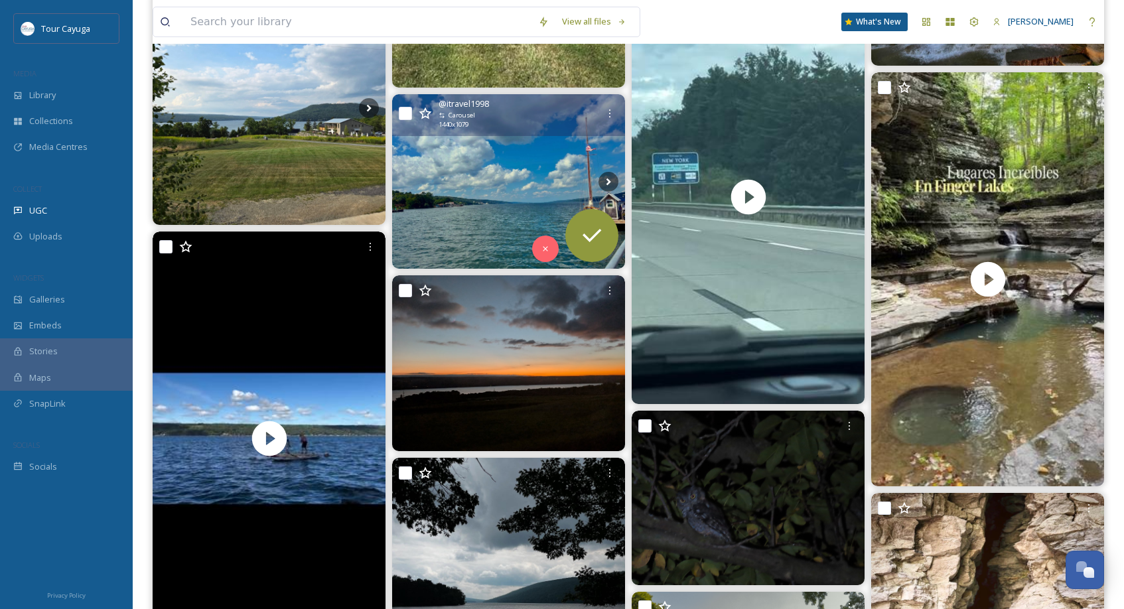
click at [509, 216] on img at bounding box center [508, 181] width 233 height 174
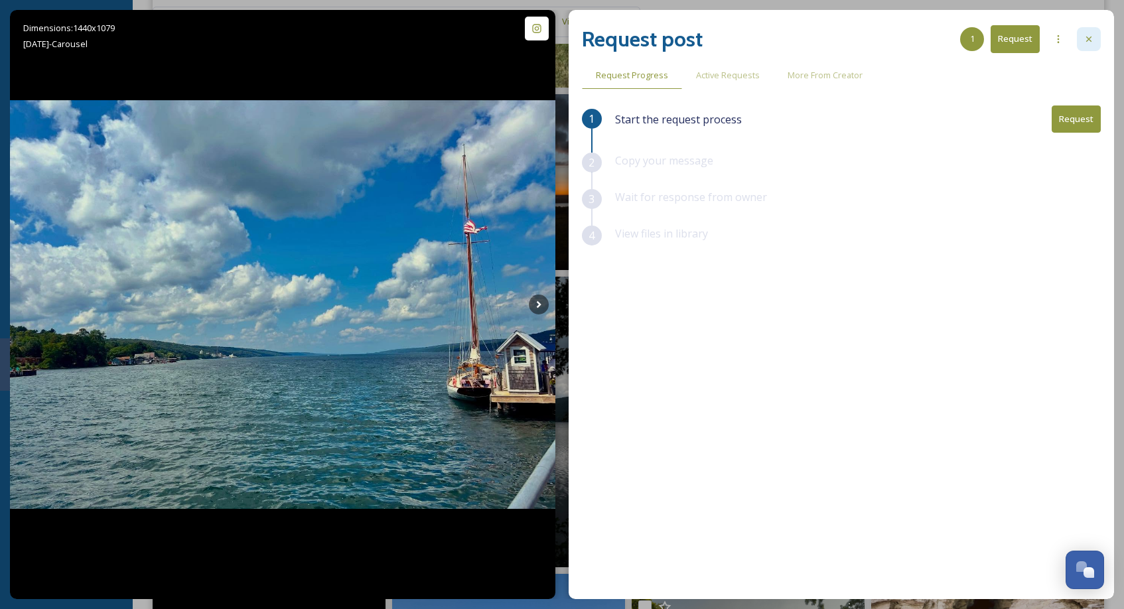
click at [1091, 40] on icon at bounding box center [1088, 39] width 11 height 11
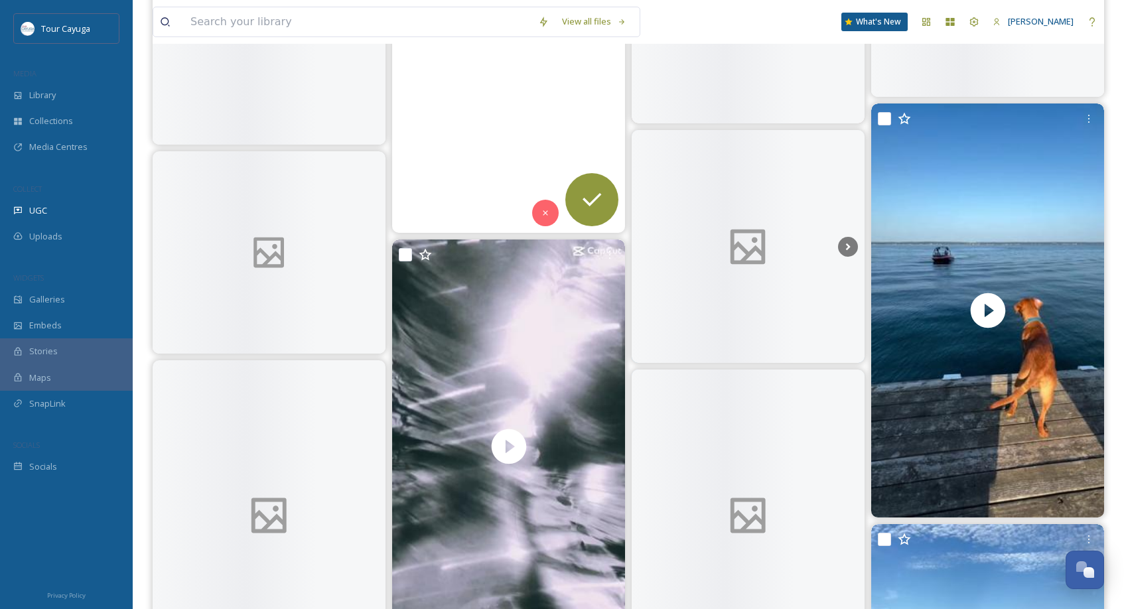
scroll to position [15163, 0]
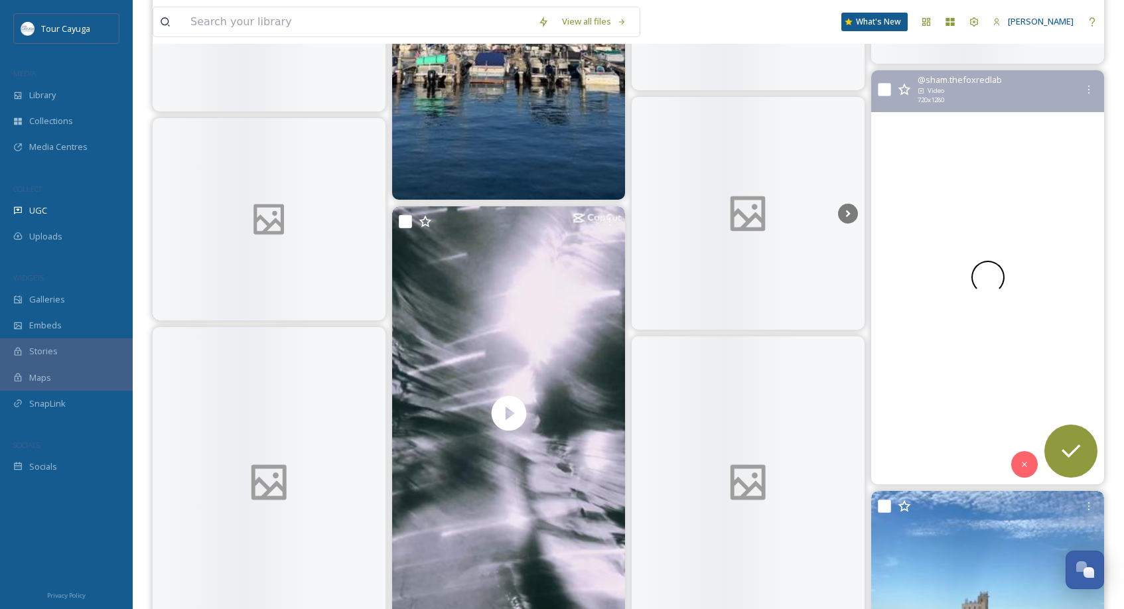
click at [931, 350] on div at bounding box center [987, 277] width 233 height 414
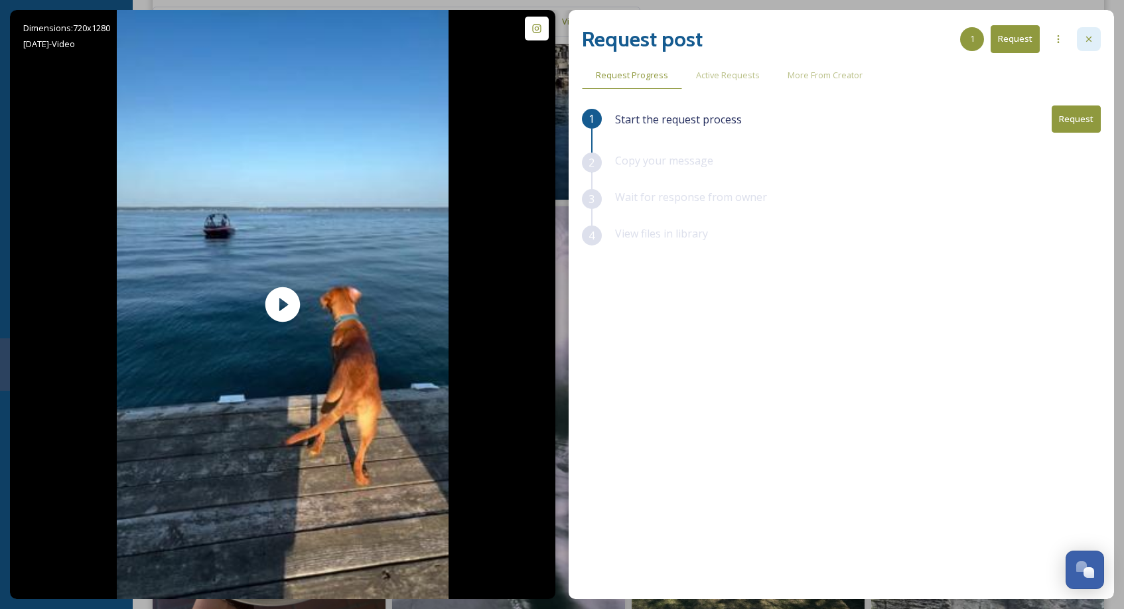
click at [1089, 35] on icon at bounding box center [1088, 39] width 11 height 11
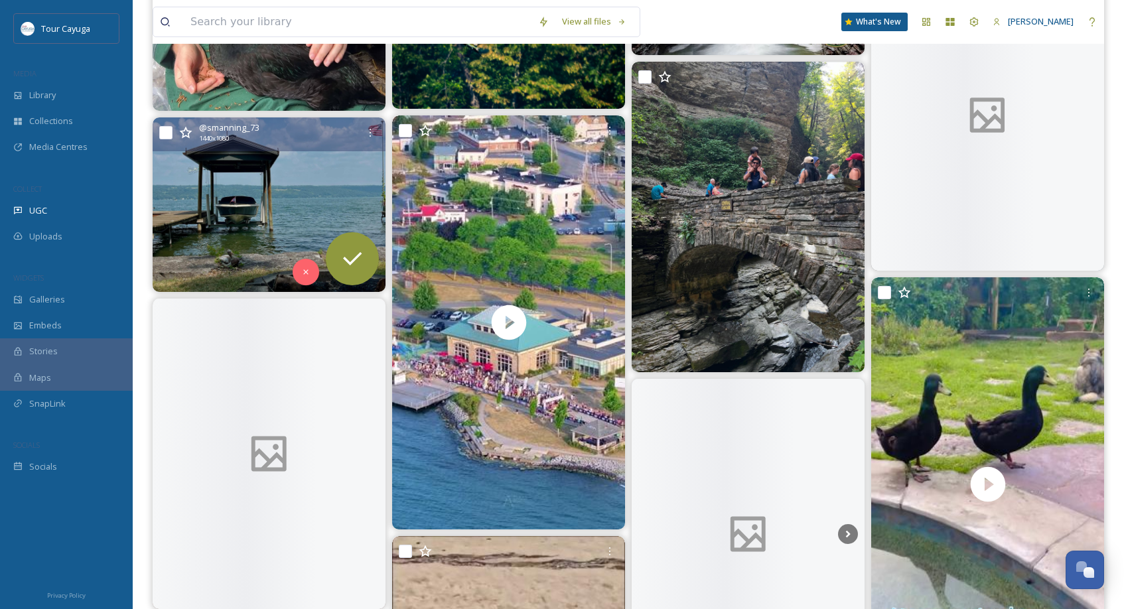
scroll to position [17509, 0]
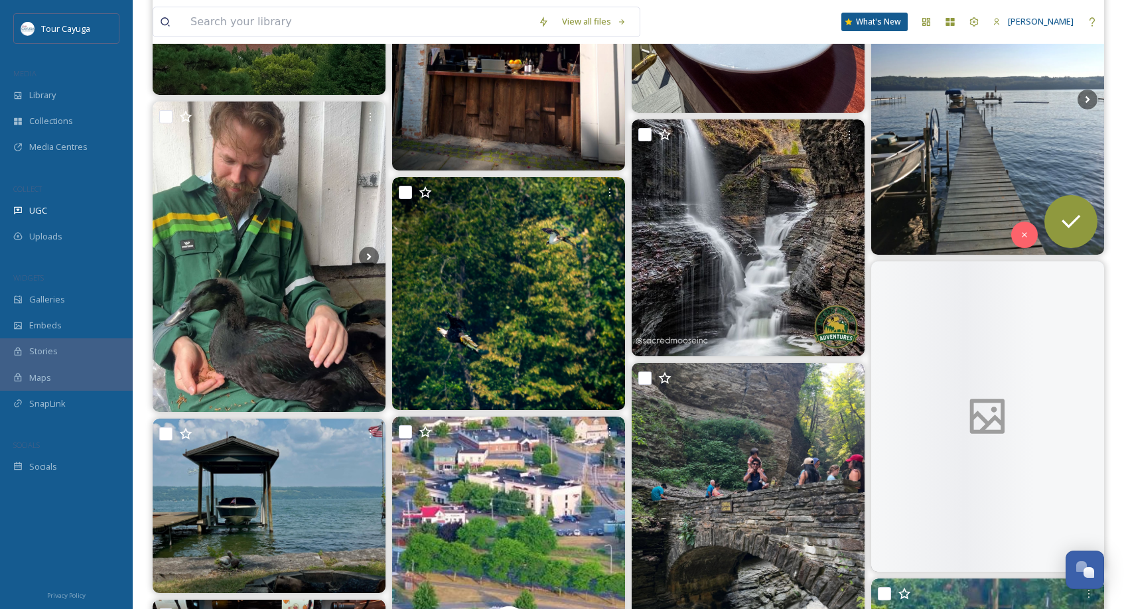
click at [941, 176] on img at bounding box center [987, 99] width 233 height 311
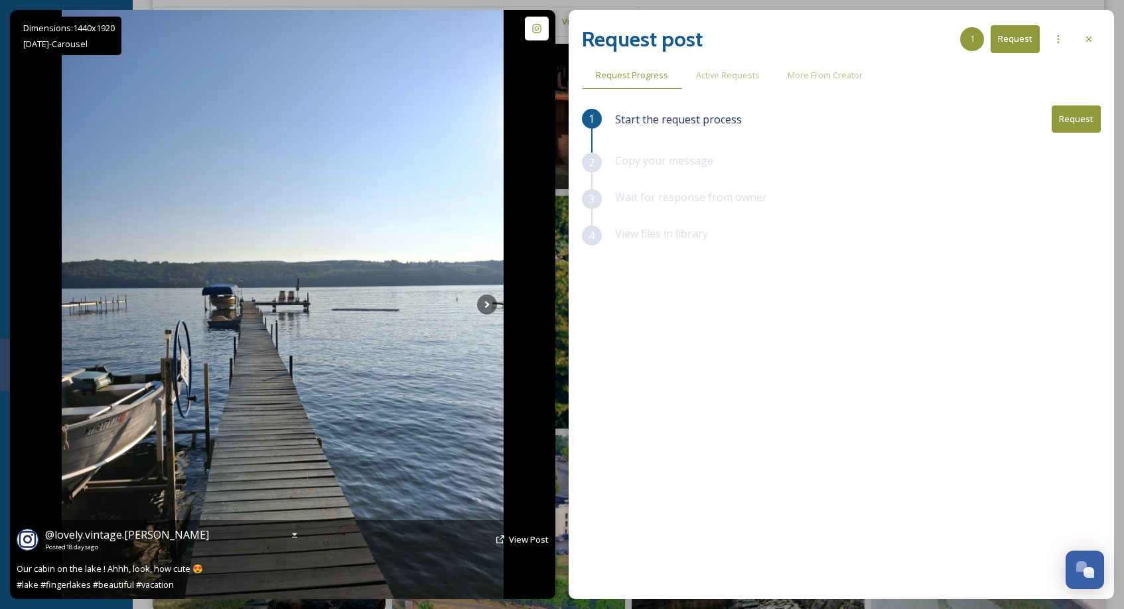
scroll to position [17509, 0]
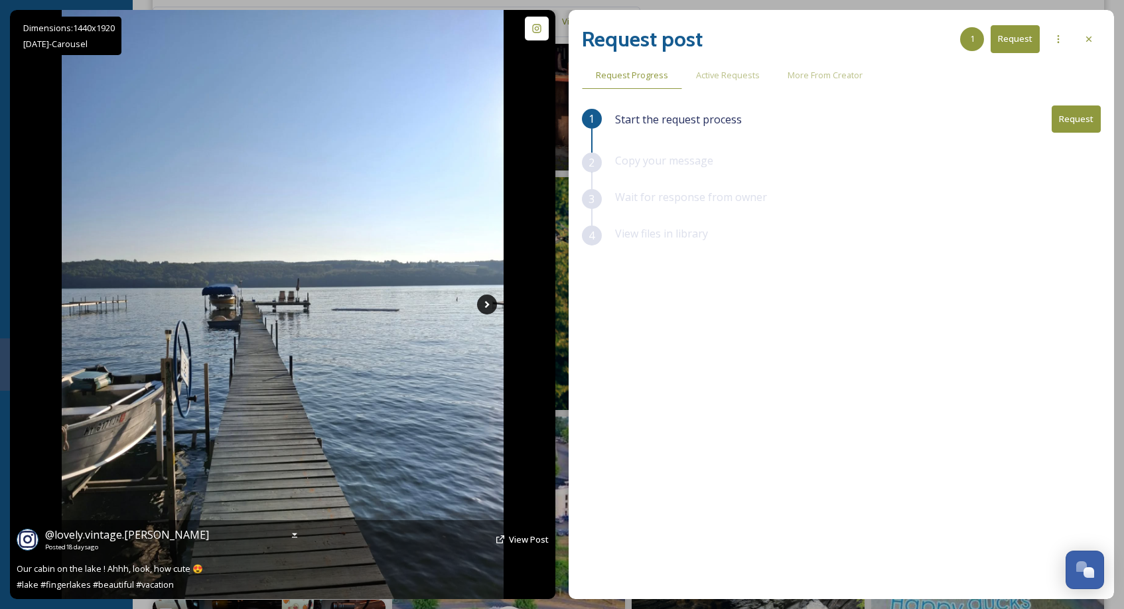
click at [484, 307] on icon at bounding box center [487, 305] width 20 height 20
click at [488, 307] on icon at bounding box center [487, 305] width 20 height 20
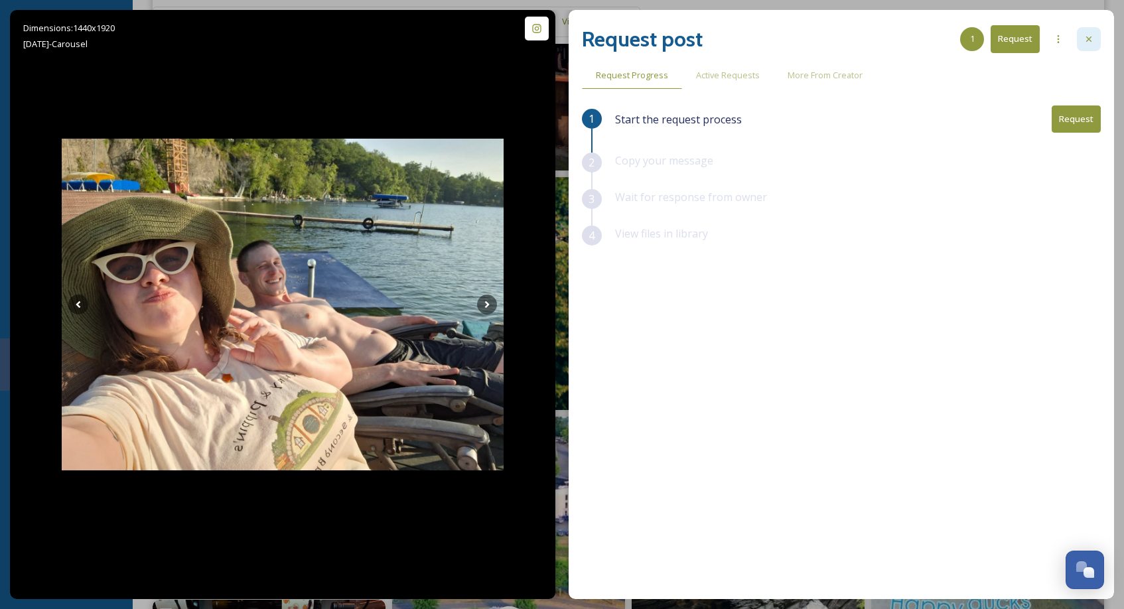
click at [1085, 44] on icon at bounding box center [1088, 39] width 11 height 11
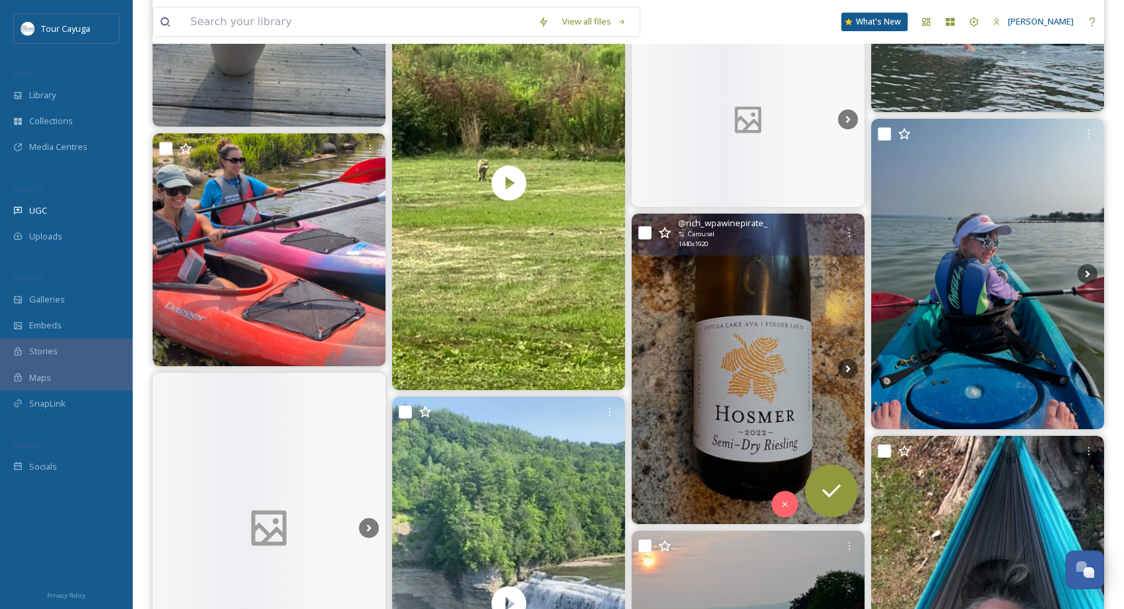
scroll to position [18764, 0]
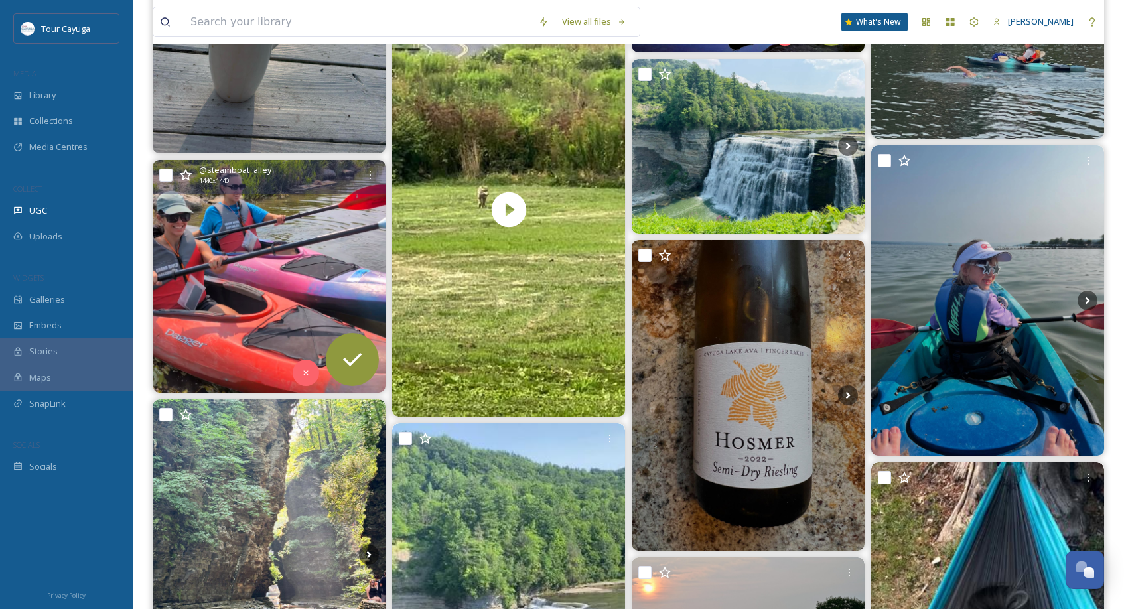
click at [261, 277] on img at bounding box center [269, 276] width 233 height 233
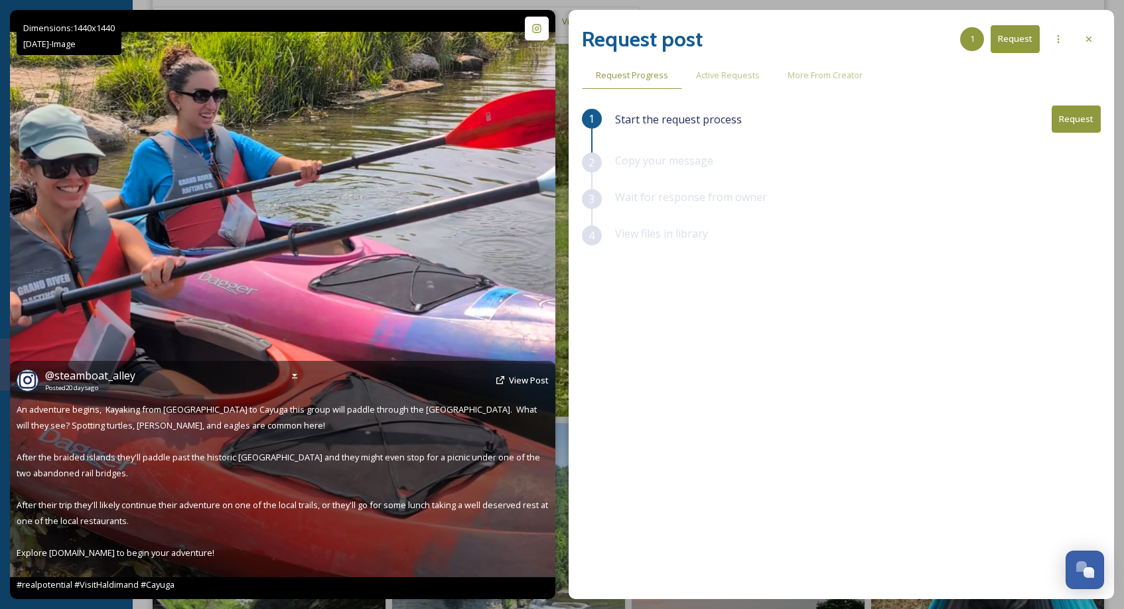
scroll to position [18961, 0]
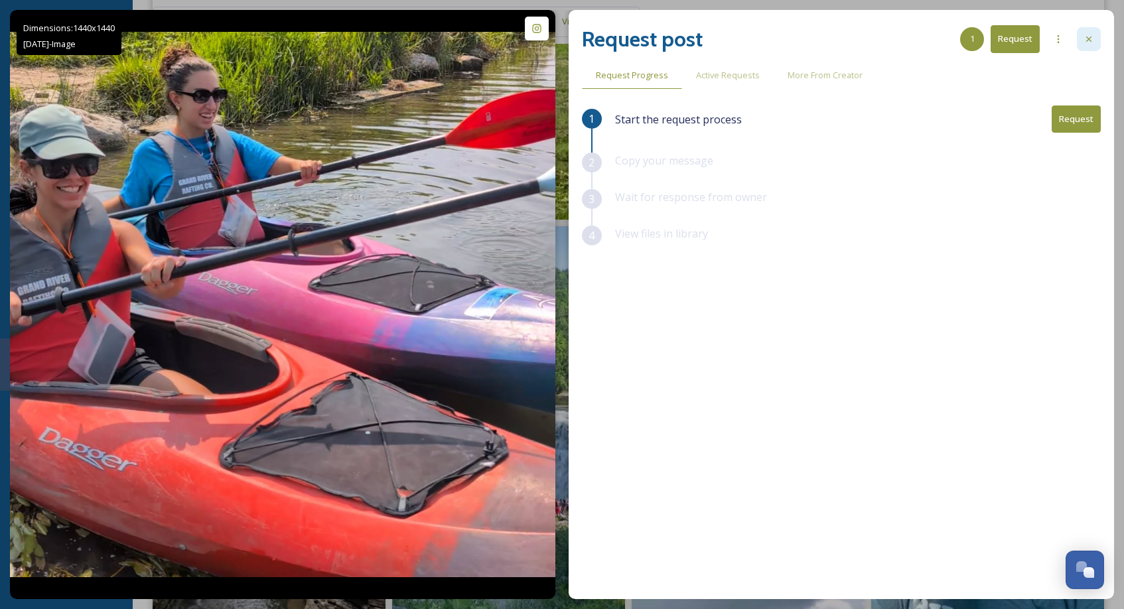
click at [1088, 38] on icon at bounding box center [1088, 39] width 11 height 11
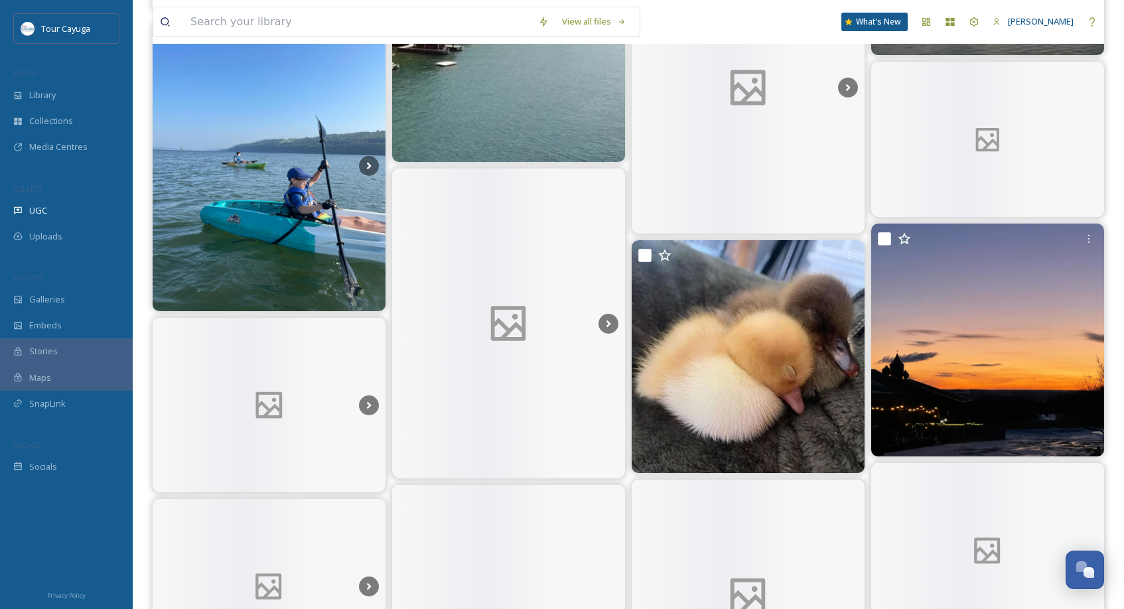
scroll to position [21813, 0]
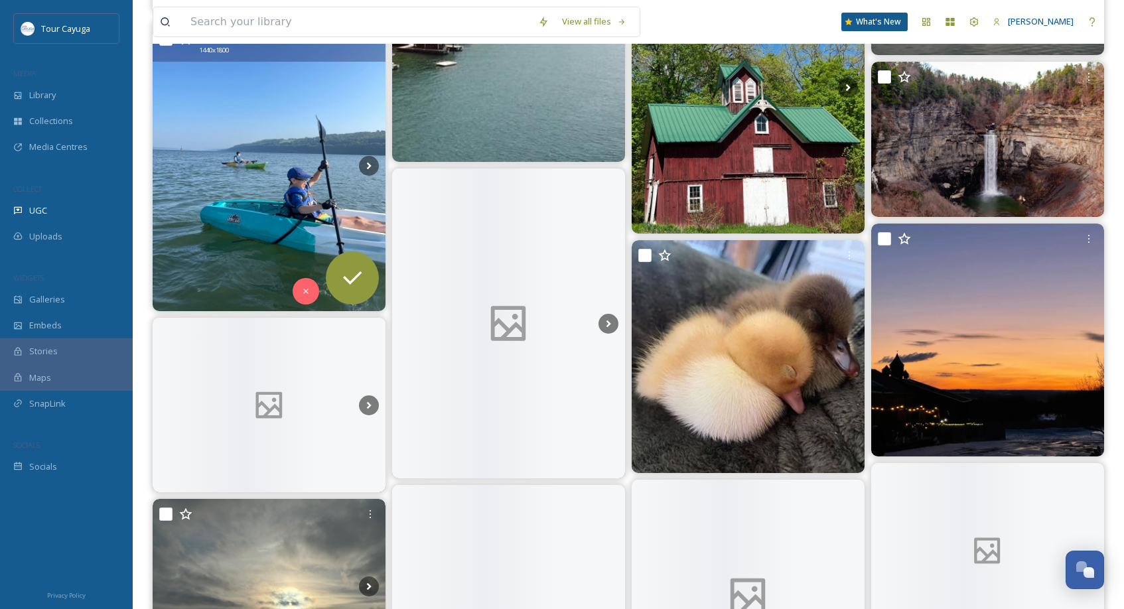
click at [315, 216] on img at bounding box center [269, 165] width 233 height 291
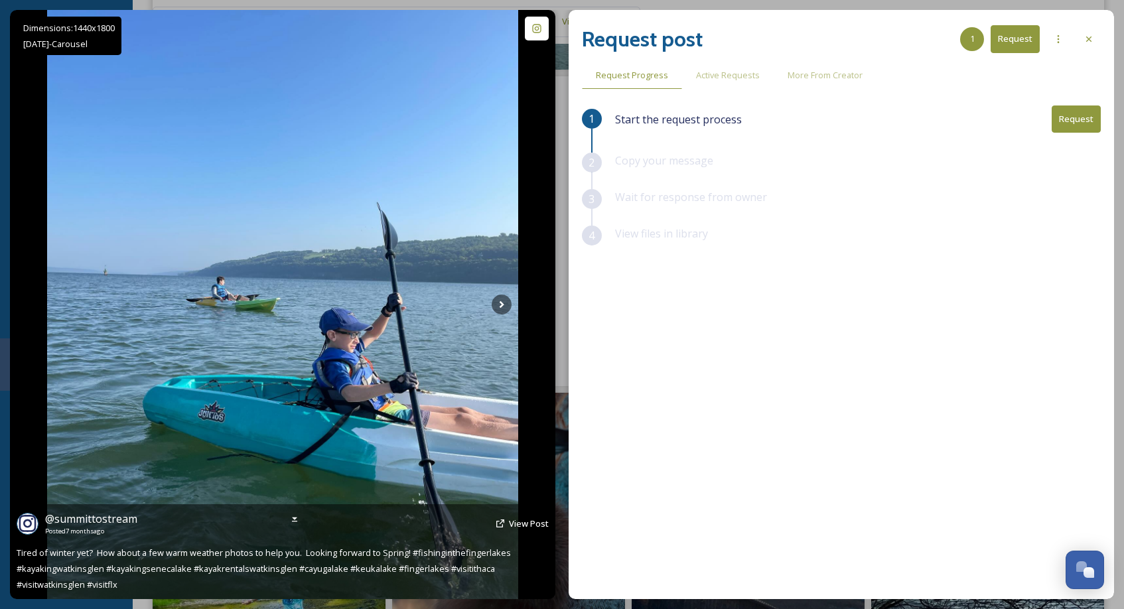
scroll to position [21915, 0]
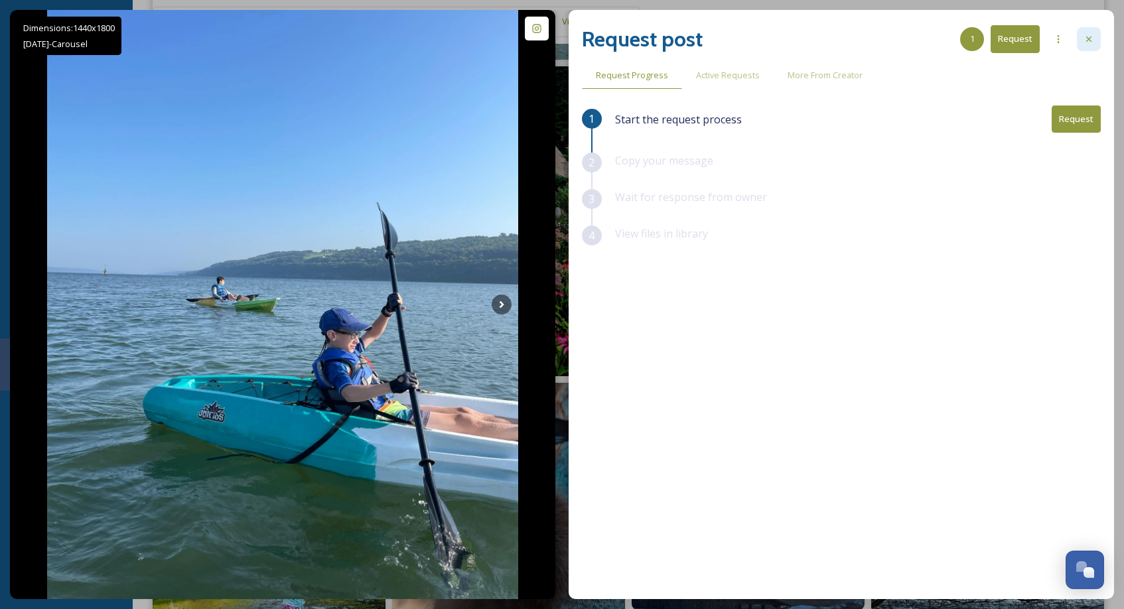
click at [1089, 36] on icon at bounding box center [1088, 39] width 11 height 11
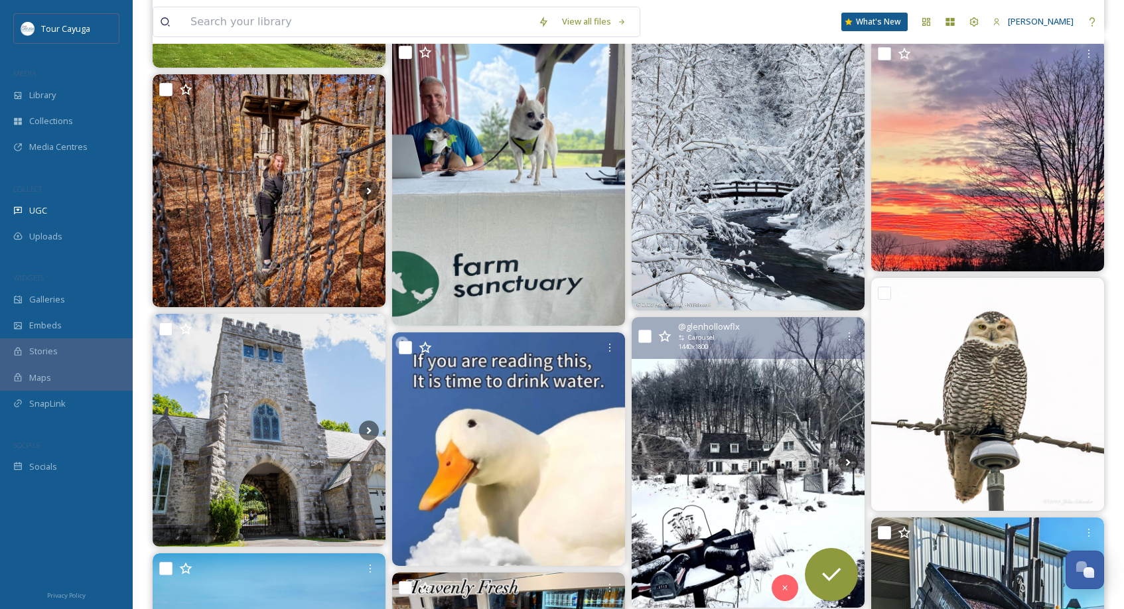
scroll to position [23169, 0]
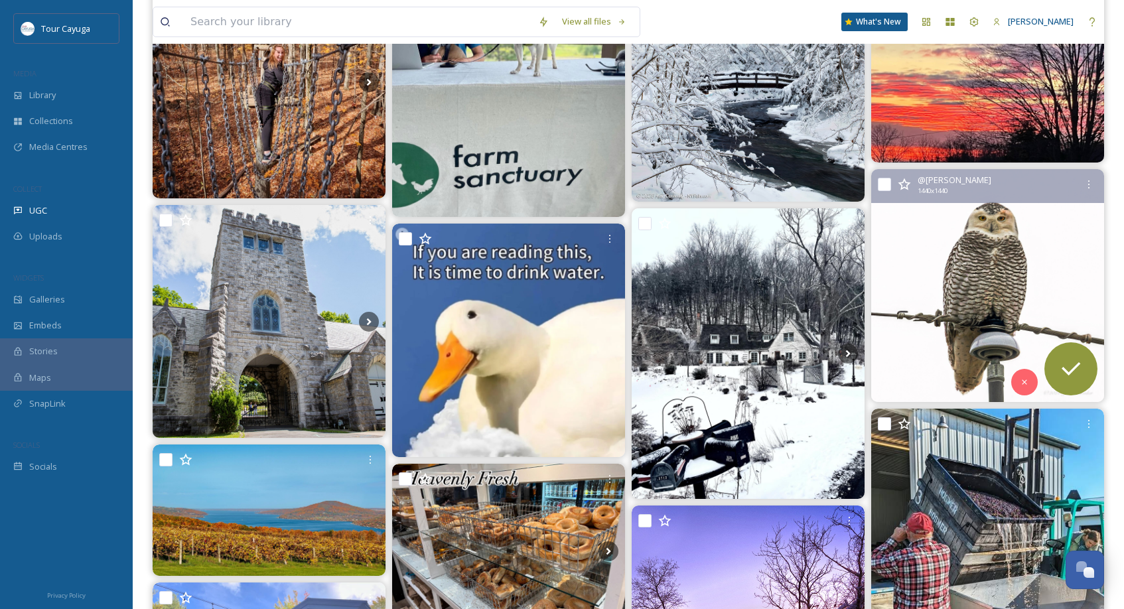
click at [975, 247] on img at bounding box center [987, 285] width 233 height 233
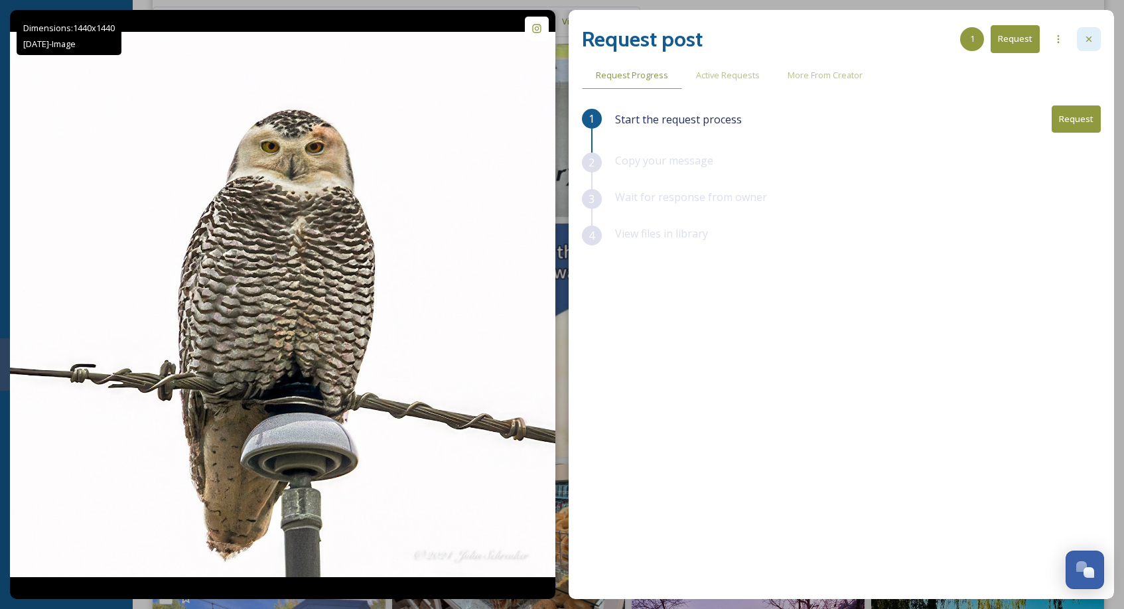
click at [1083, 37] on div at bounding box center [1089, 39] width 24 height 24
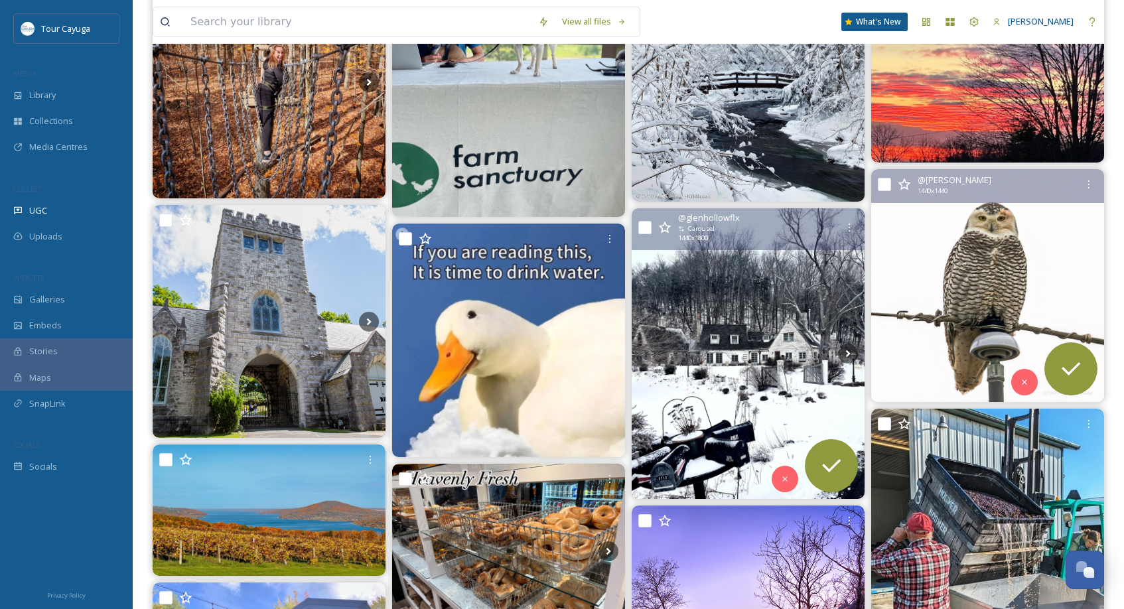
scroll to position [23072, 0]
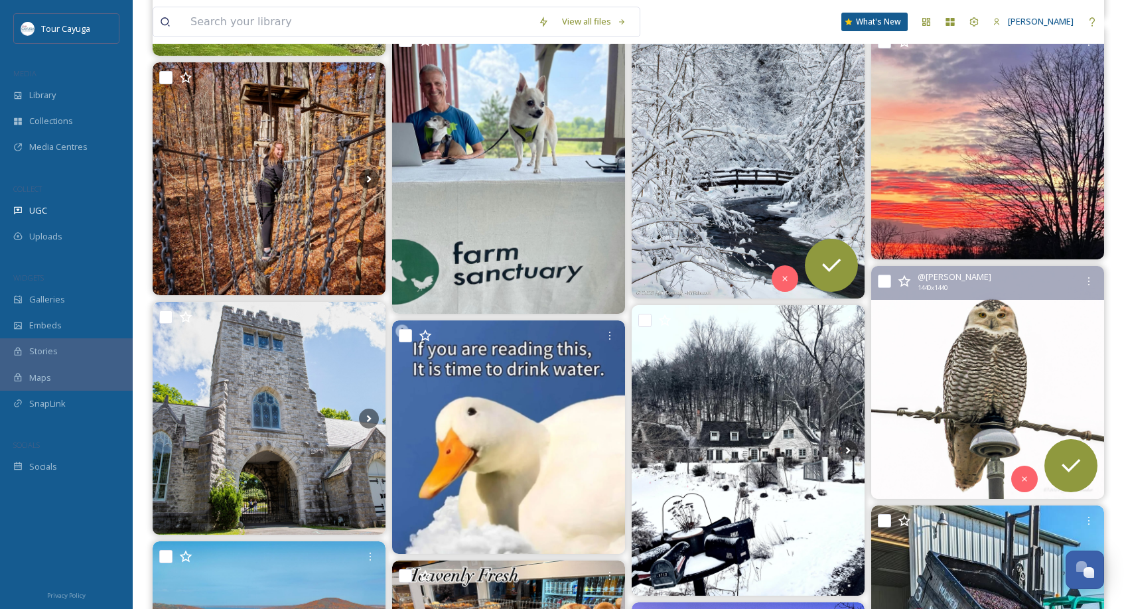
click at [741, 196] on img at bounding box center [748, 151] width 233 height 294
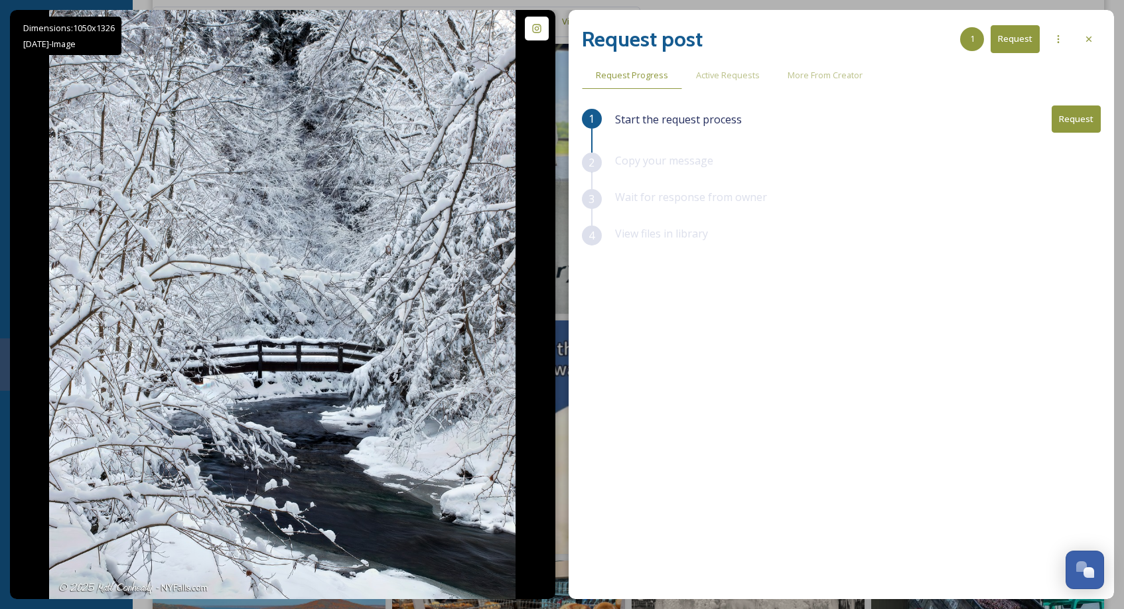
click at [1080, 119] on button "Request" at bounding box center [1076, 118] width 49 height 27
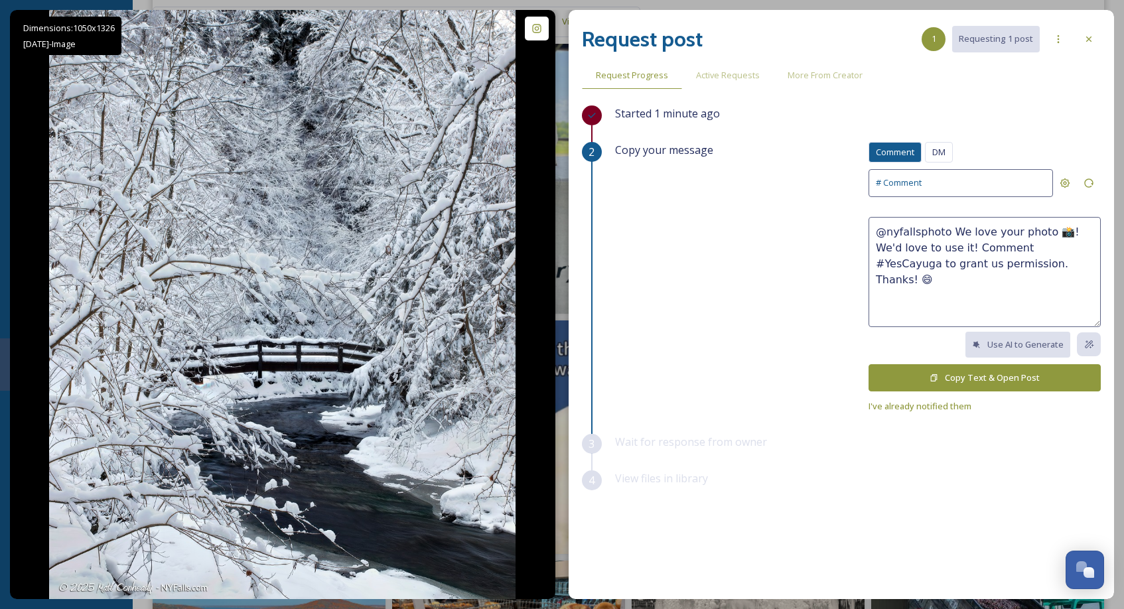
click at [979, 373] on button "Copy Text & Open Post" at bounding box center [985, 377] width 232 height 27
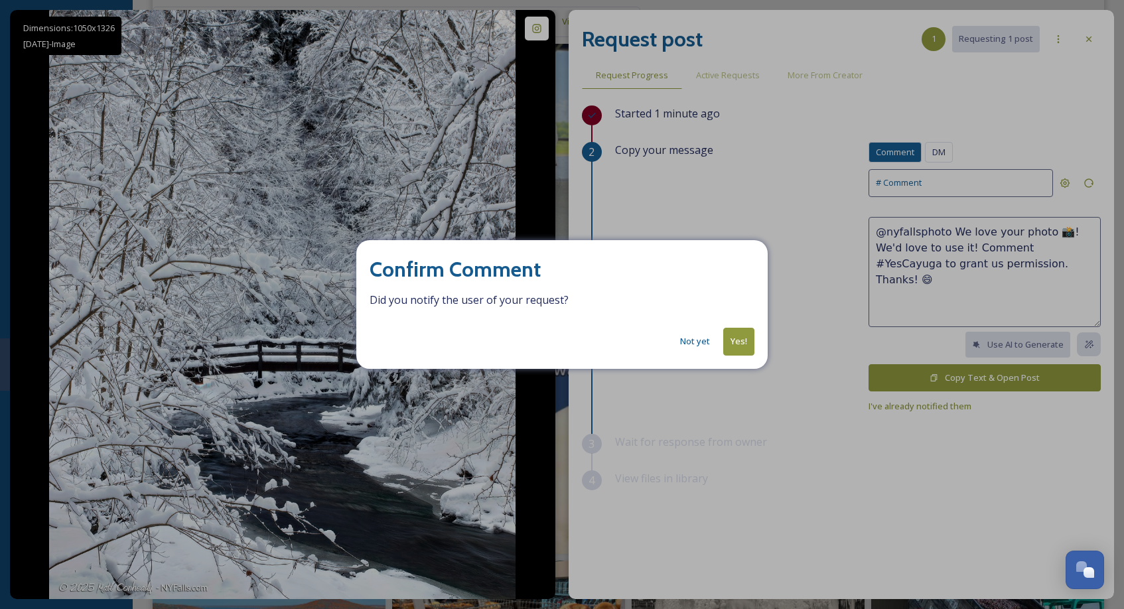
click at [738, 342] on button "Yes!" at bounding box center [738, 341] width 31 height 27
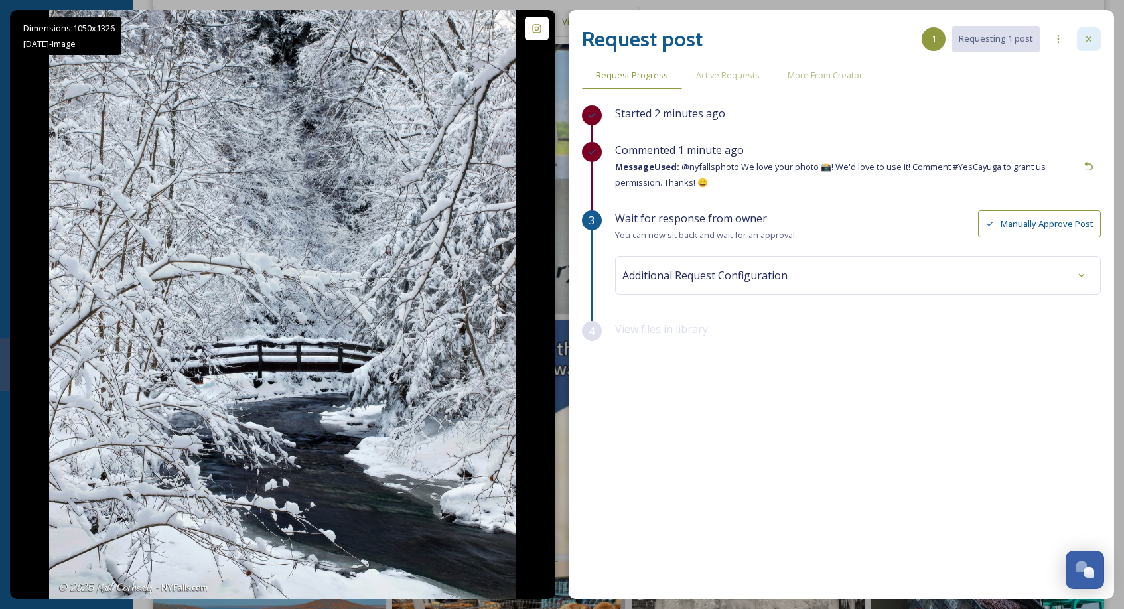
click at [1090, 36] on icon at bounding box center [1088, 39] width 11 height 11
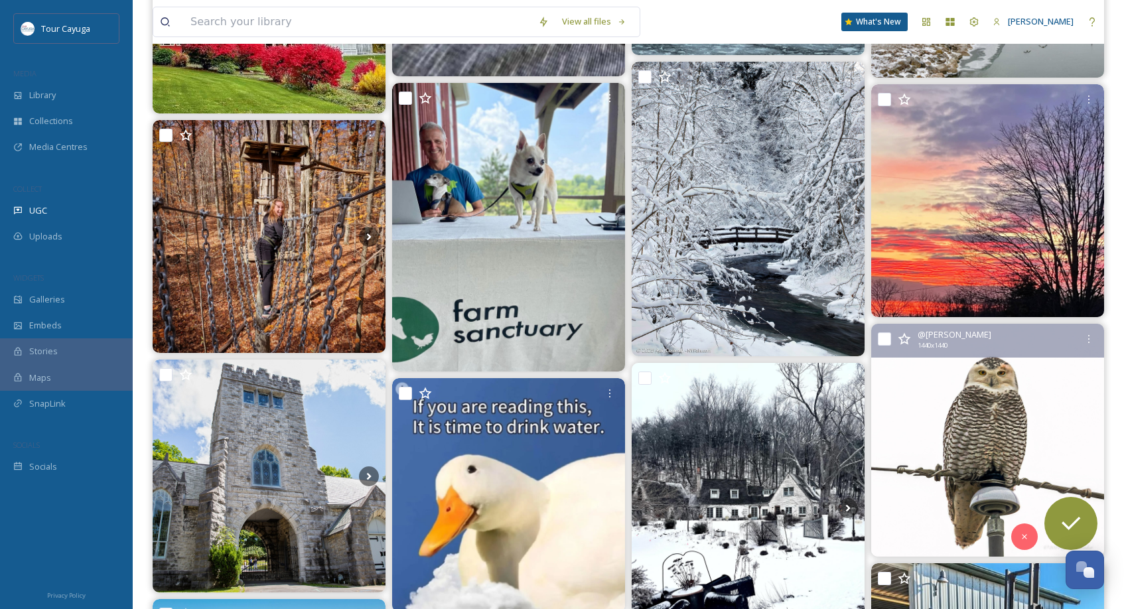
scroll to position [23019, 0]
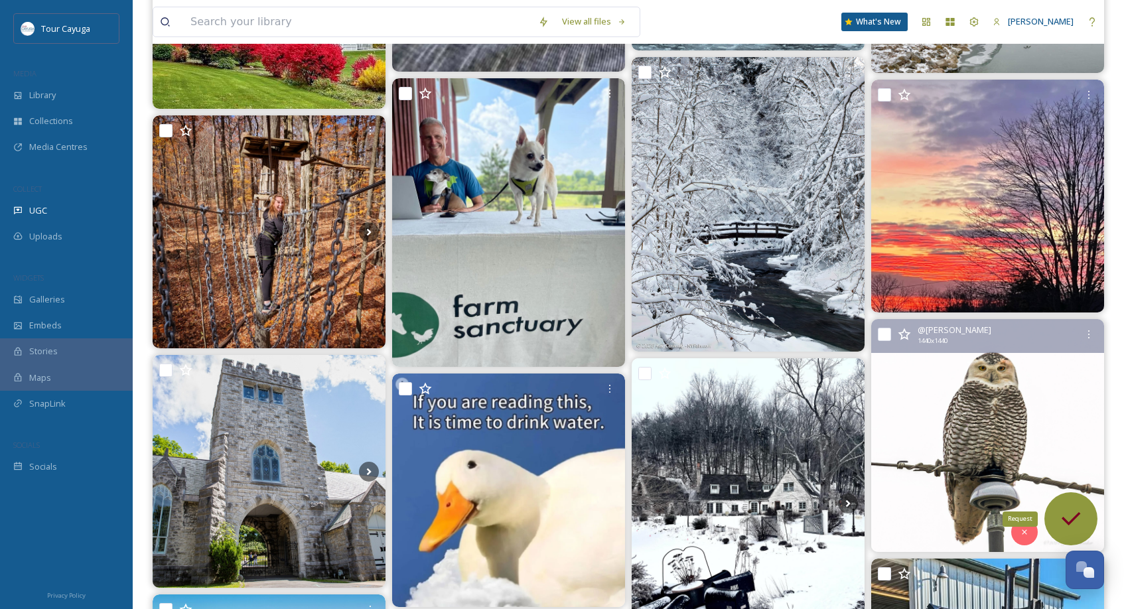
click at [1063, 521] on icon at bounding box center [1071, 519] width 27 height 27
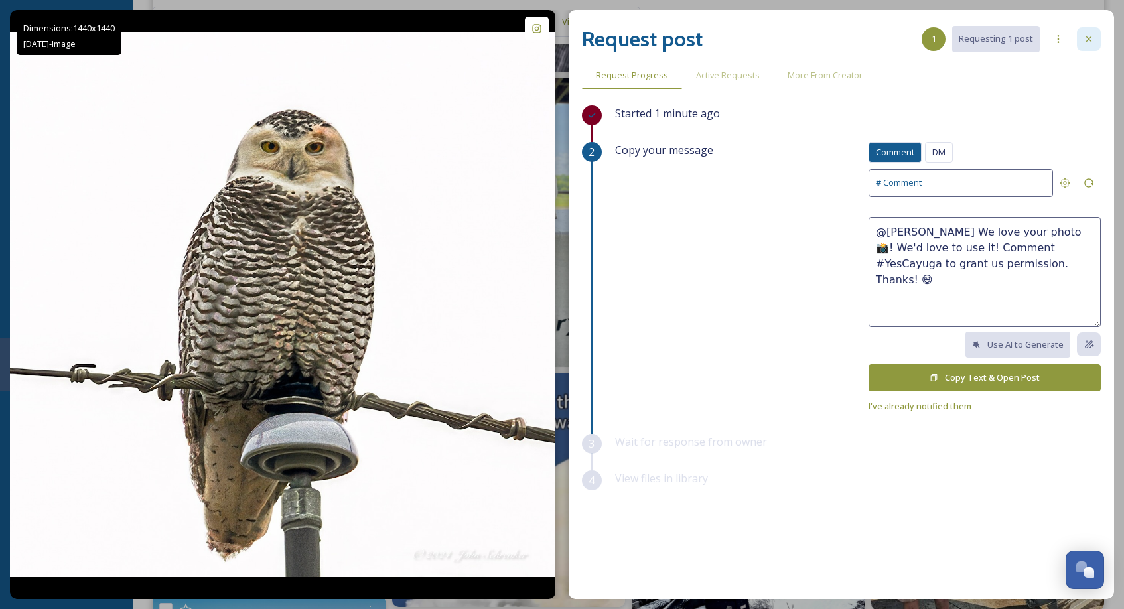
click at [1085, 41] on icon at bounding box center [1088, 39] width 11 height 11
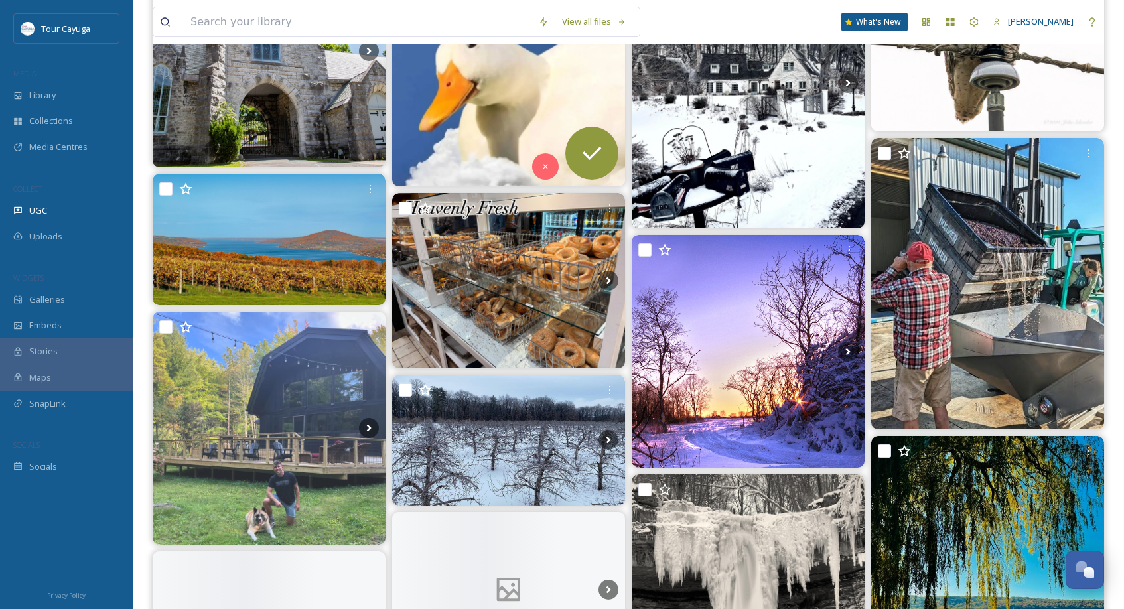
scroll to position [23513, 0]
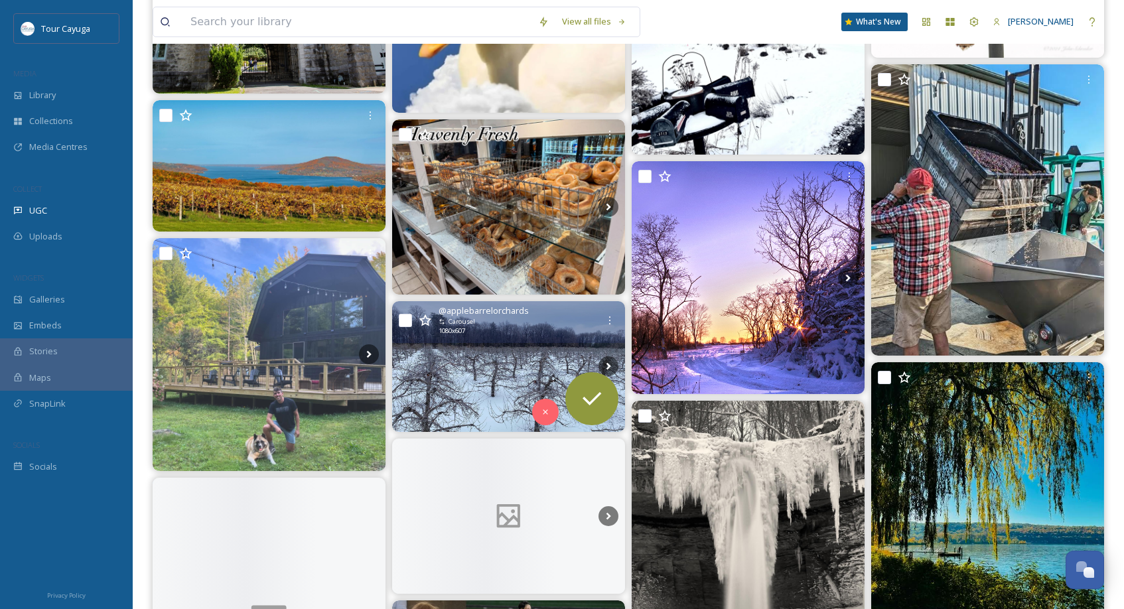
click at [516, 386] on img at bounding box center [508, 366] width 233 height 131
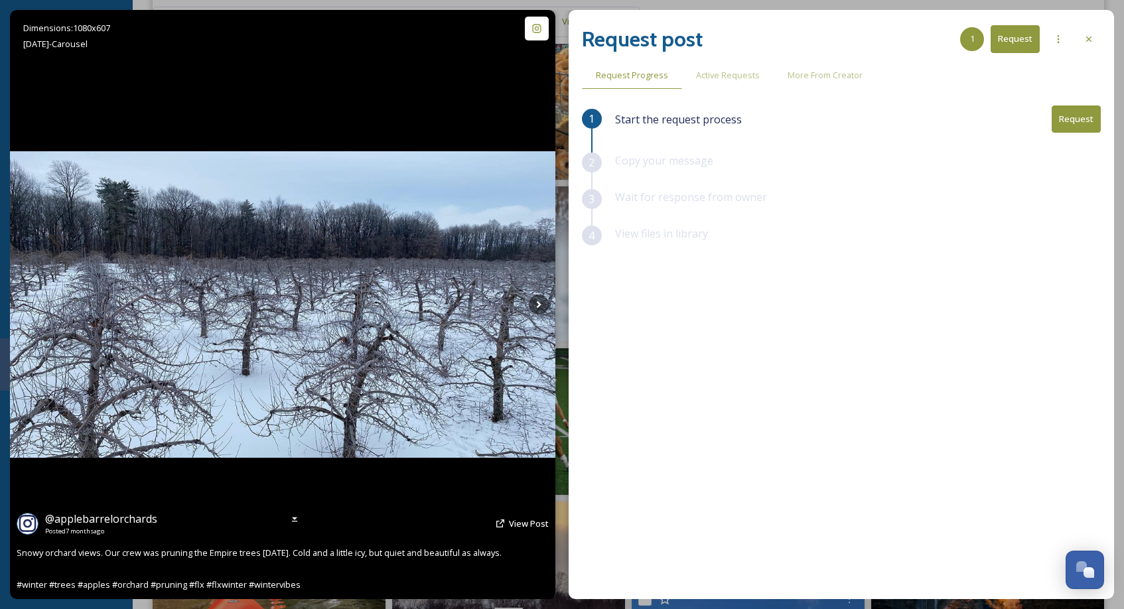
scroll to position [23304, 0]
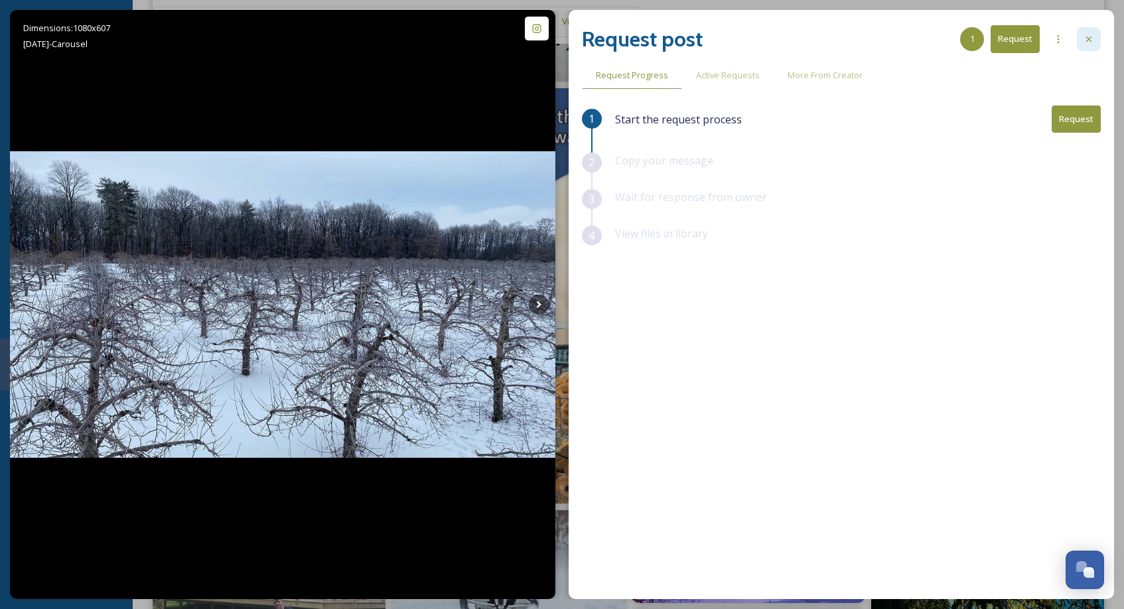
click at [1089, 35] on icon at bounding box center [1088, 39] width 11 height 11
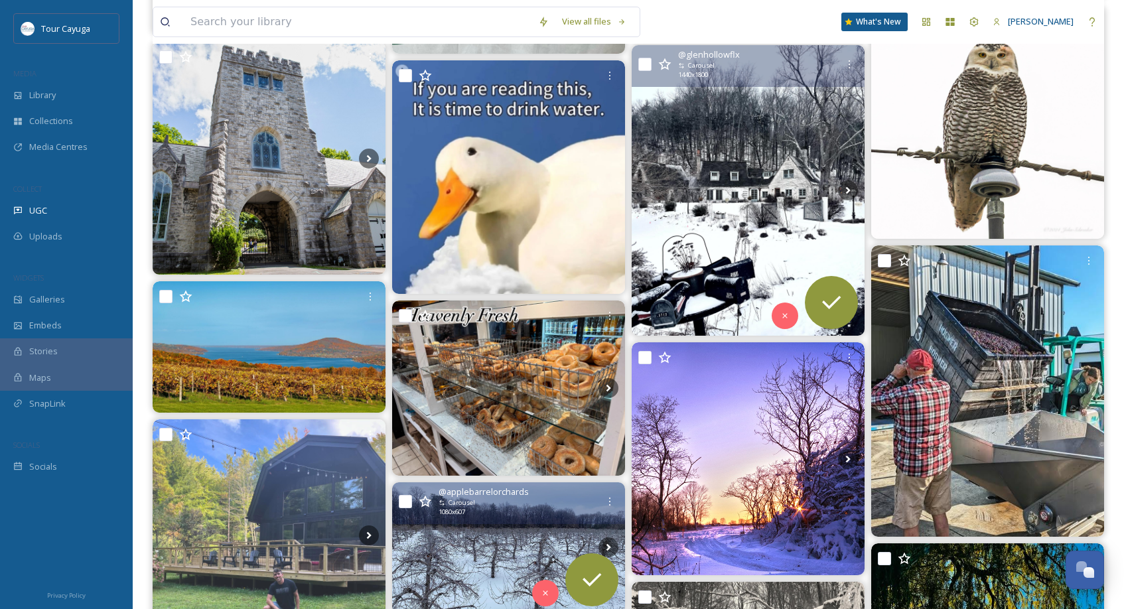
scroll to position [23514, 0]
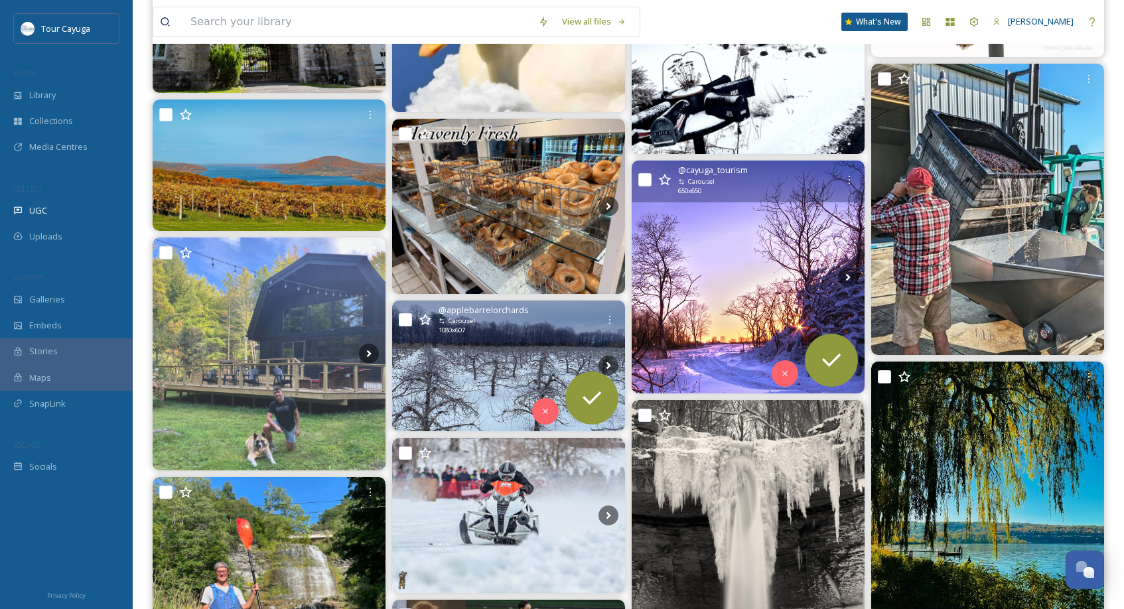
click at [746, 350] on img at bounding box center [748, 277] width 233 height 233
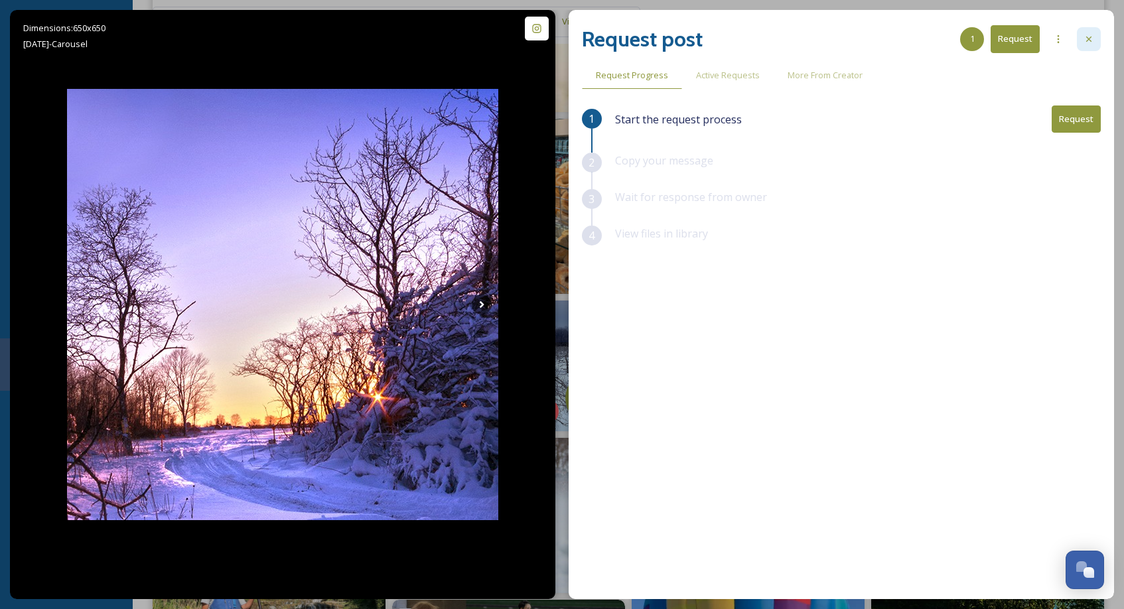
click at [1085, 35] on icon at bounding box center [1088, 39] width 11 height 11
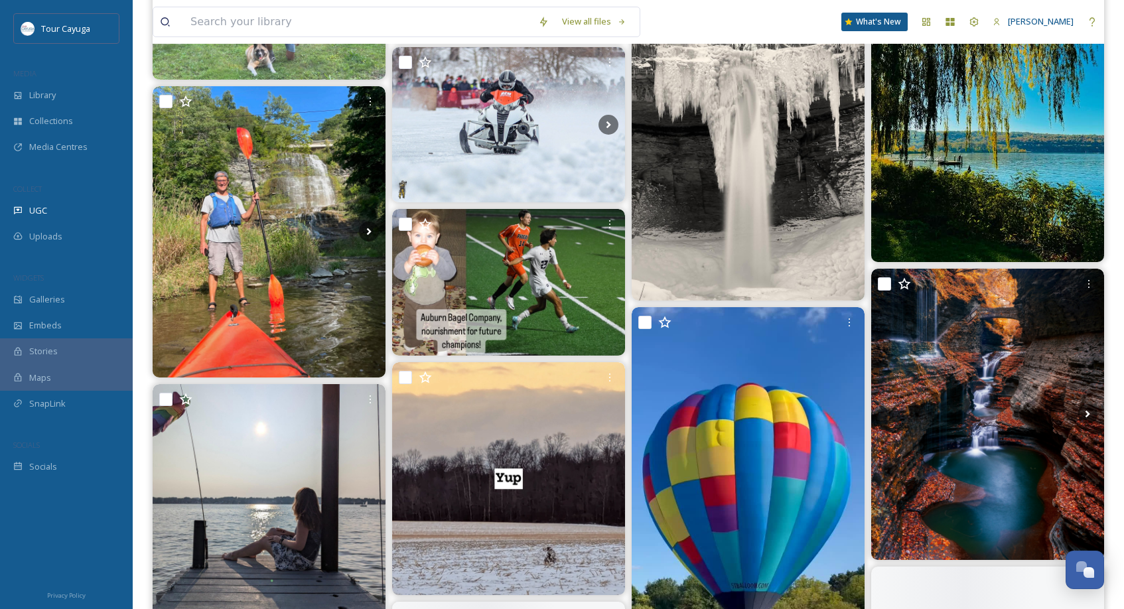
scroll to position [23910, 0]
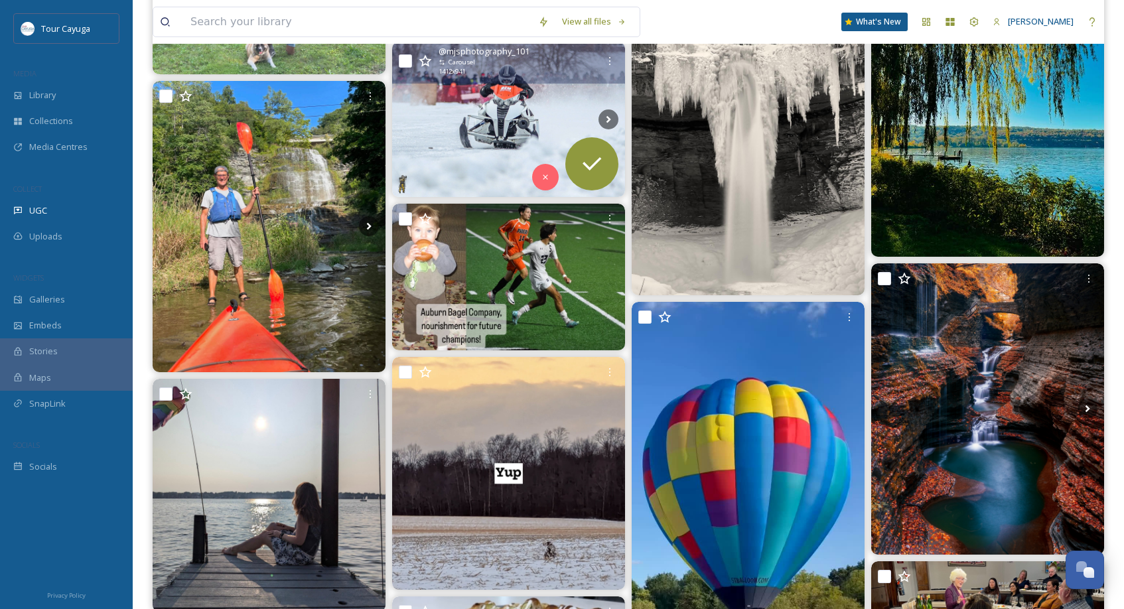
click at [489, 141] on img at bounding box center [508, 119] width 233 height 155
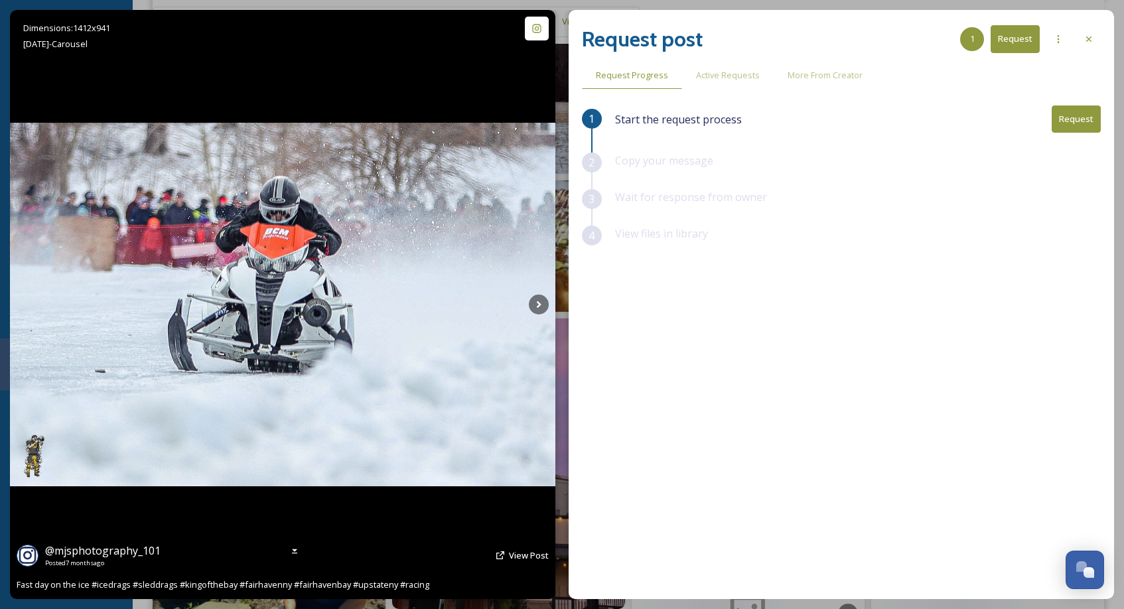
scroll to position [24164, 0]
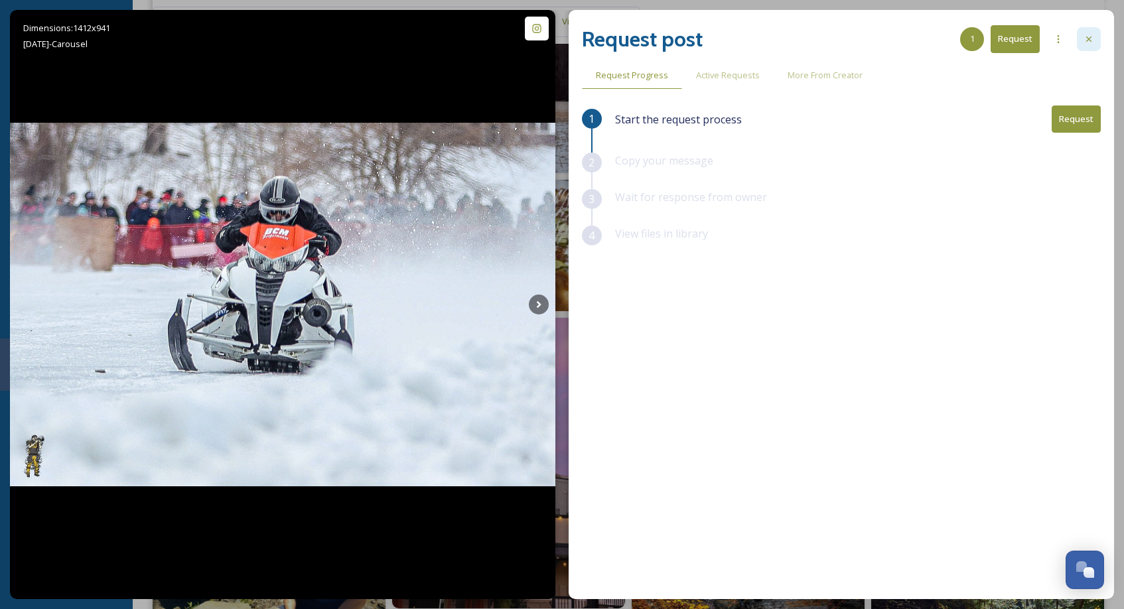
click at [1089, 38] on icon at bounding box center [1088, 38] width 5 height 5
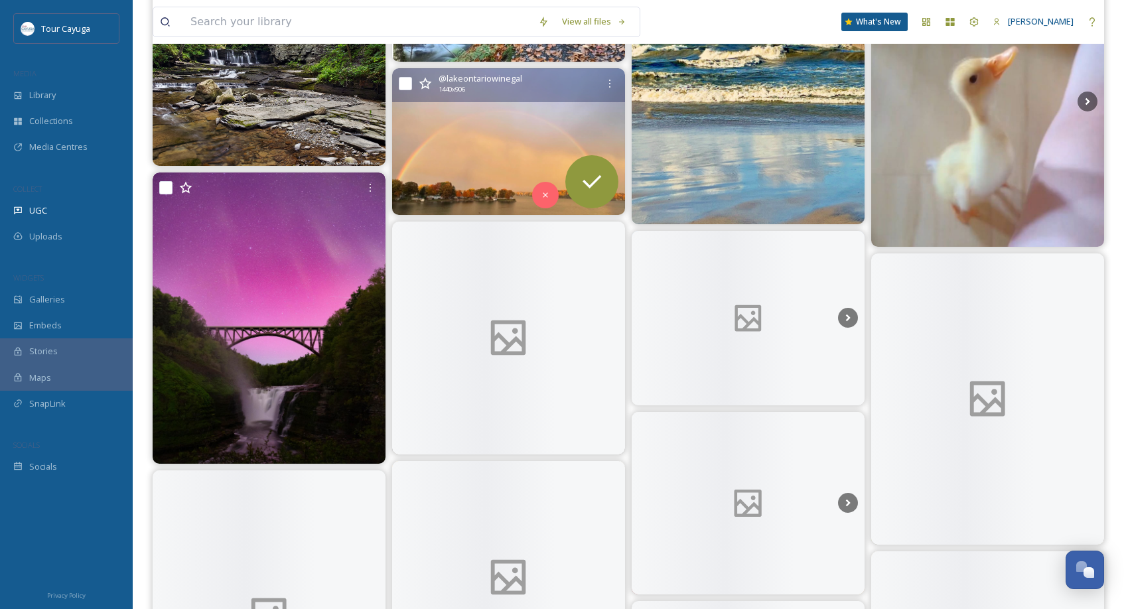
scroll to position [25986, 0]
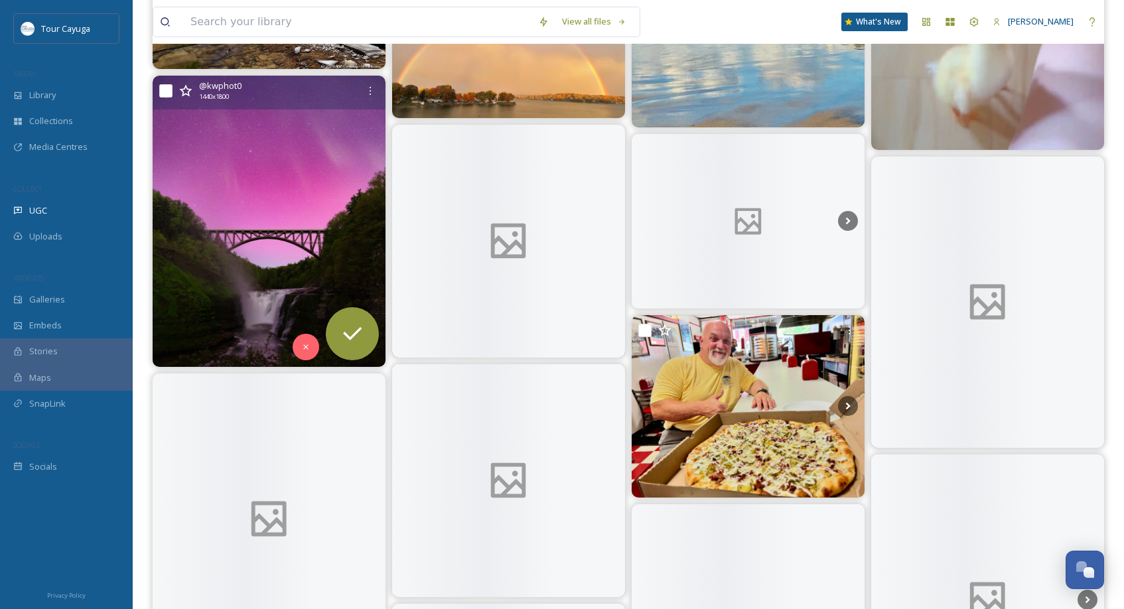
click at [263, 281] on img at bounding box center [269, 221] width 233 height 291
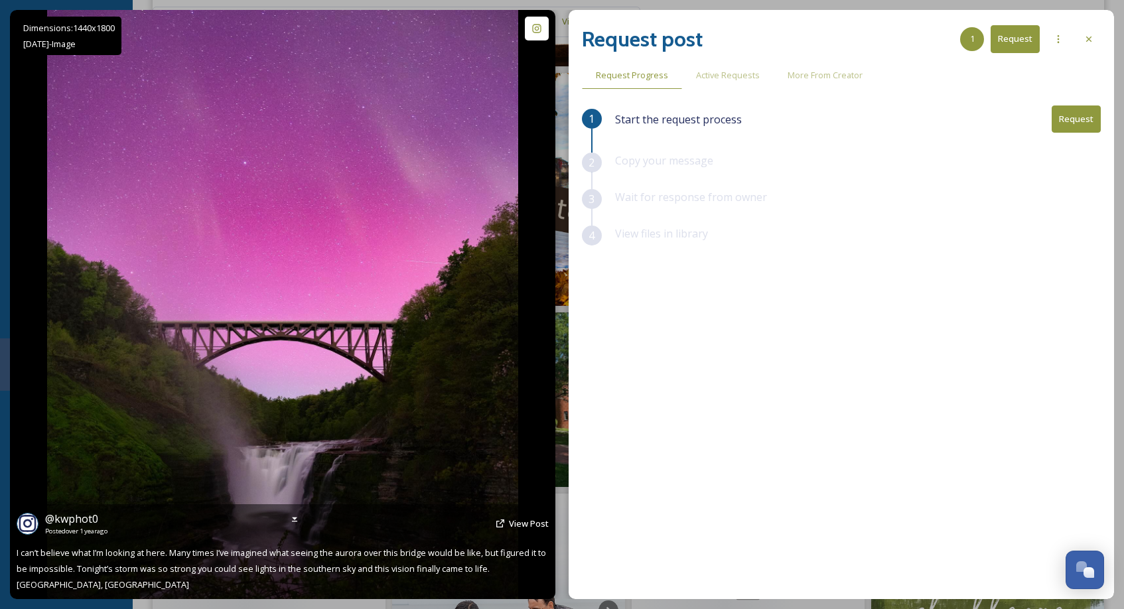
scroll to position [26278, 0]
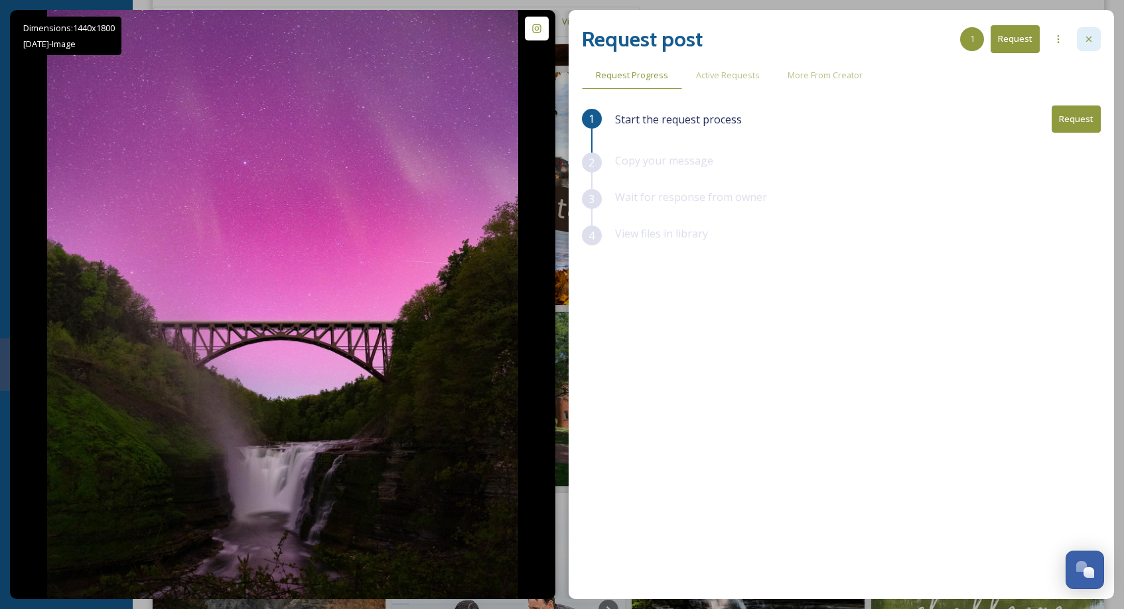
click at [1085, 40] on icon at bounding box center [1088, 39] width 11 height 11
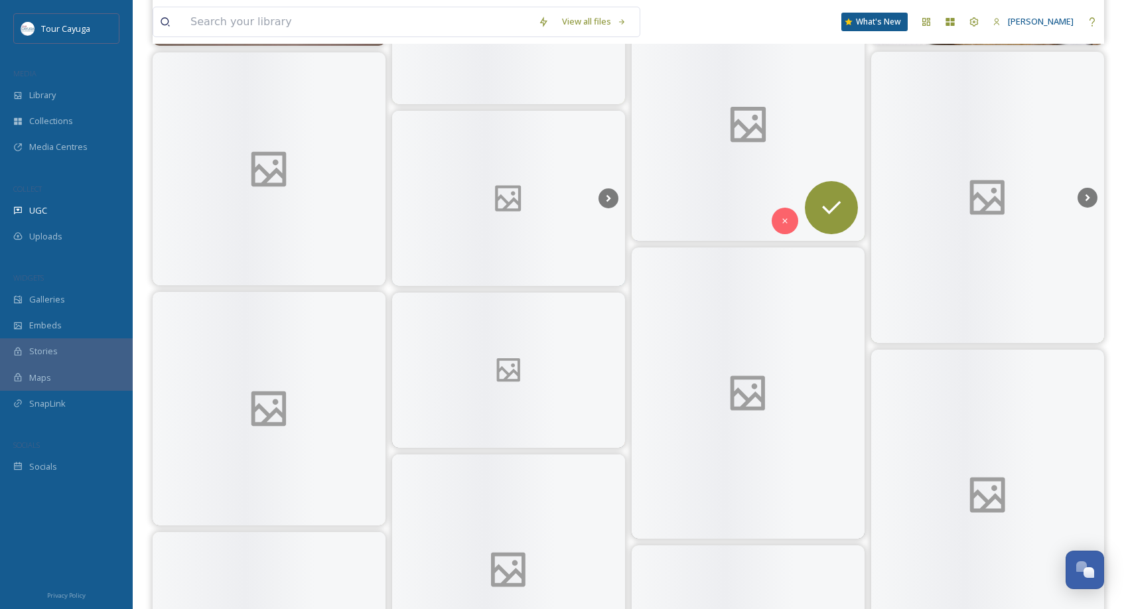
scroll to position [27726, 0]
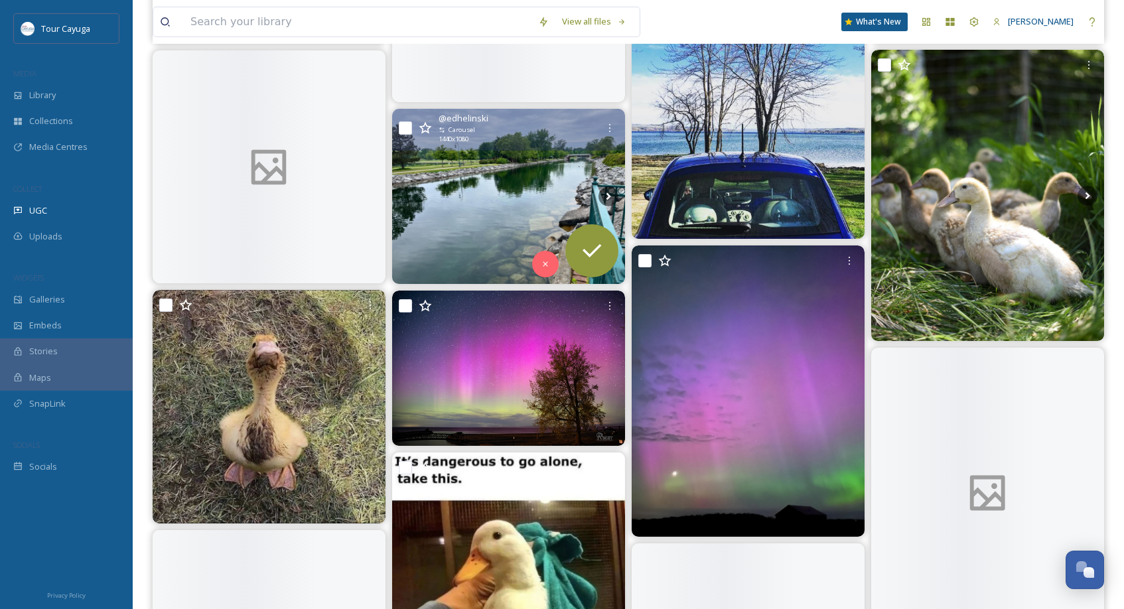
click at [472, 210] on img at bounding box center [508, 196] width 233 height 174
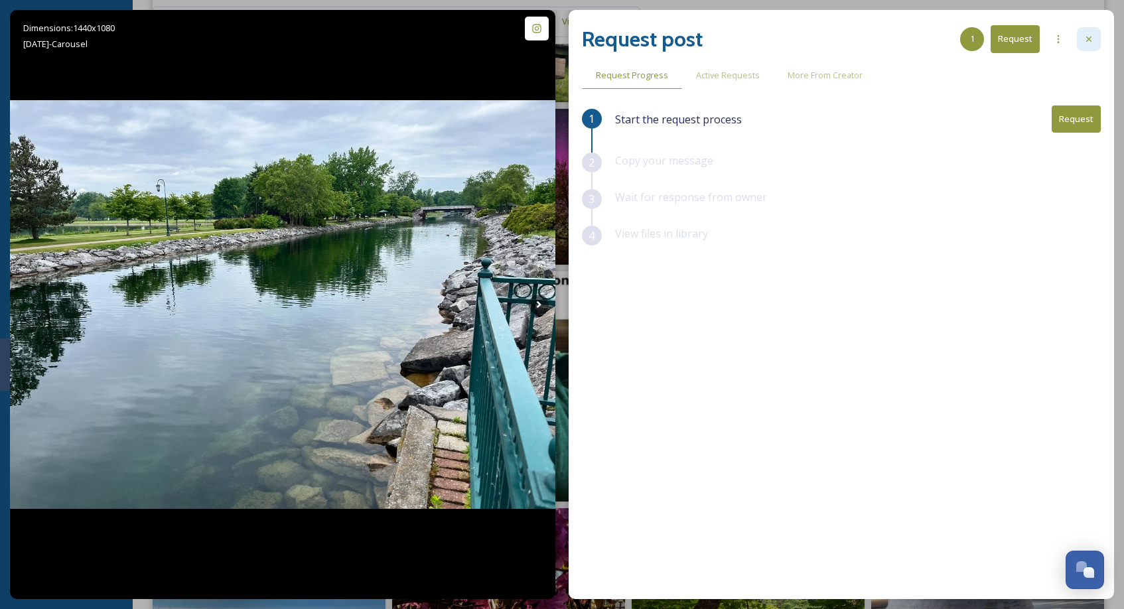
click at [1087, 39] on icon at bounding box center [1088, 39] width 11 height 11
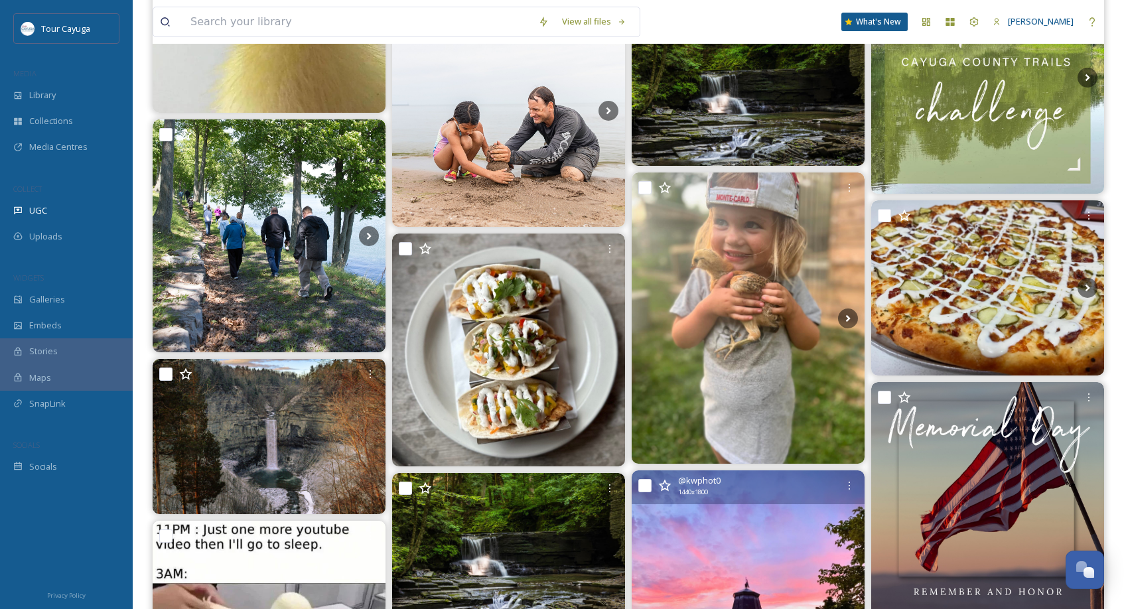
scroll to position [26777, 0]
click at [969, 21] on icon at bounding box center [974, 22] width 11 height 11
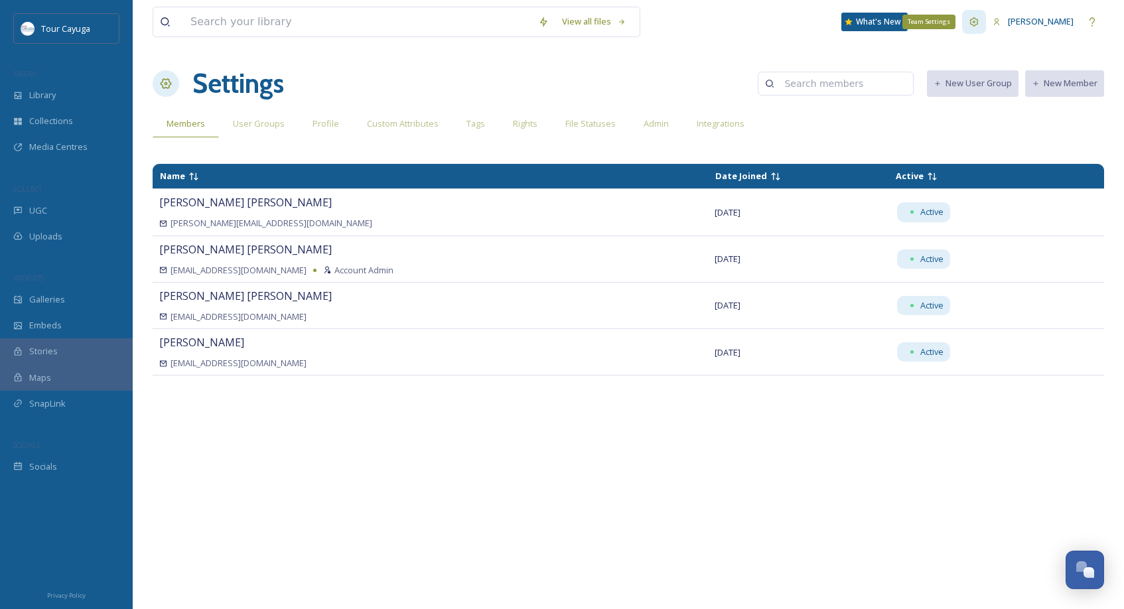
click at [969, 23] on icon at bounding box center [974, 22] width 11 height 11
